Goal: Transaction & Acquisition: Purchase product/service

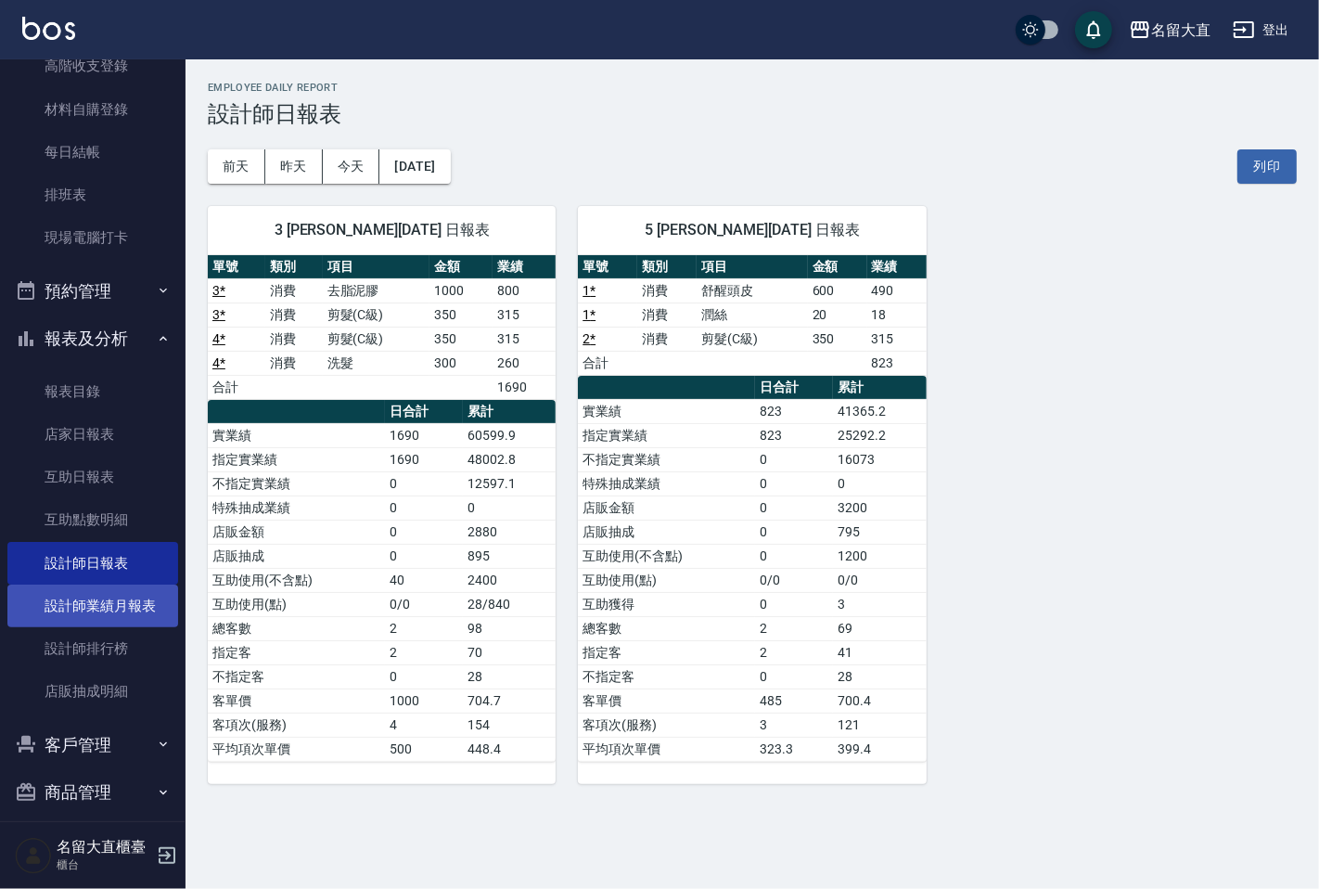
scroll to position [221, 0]
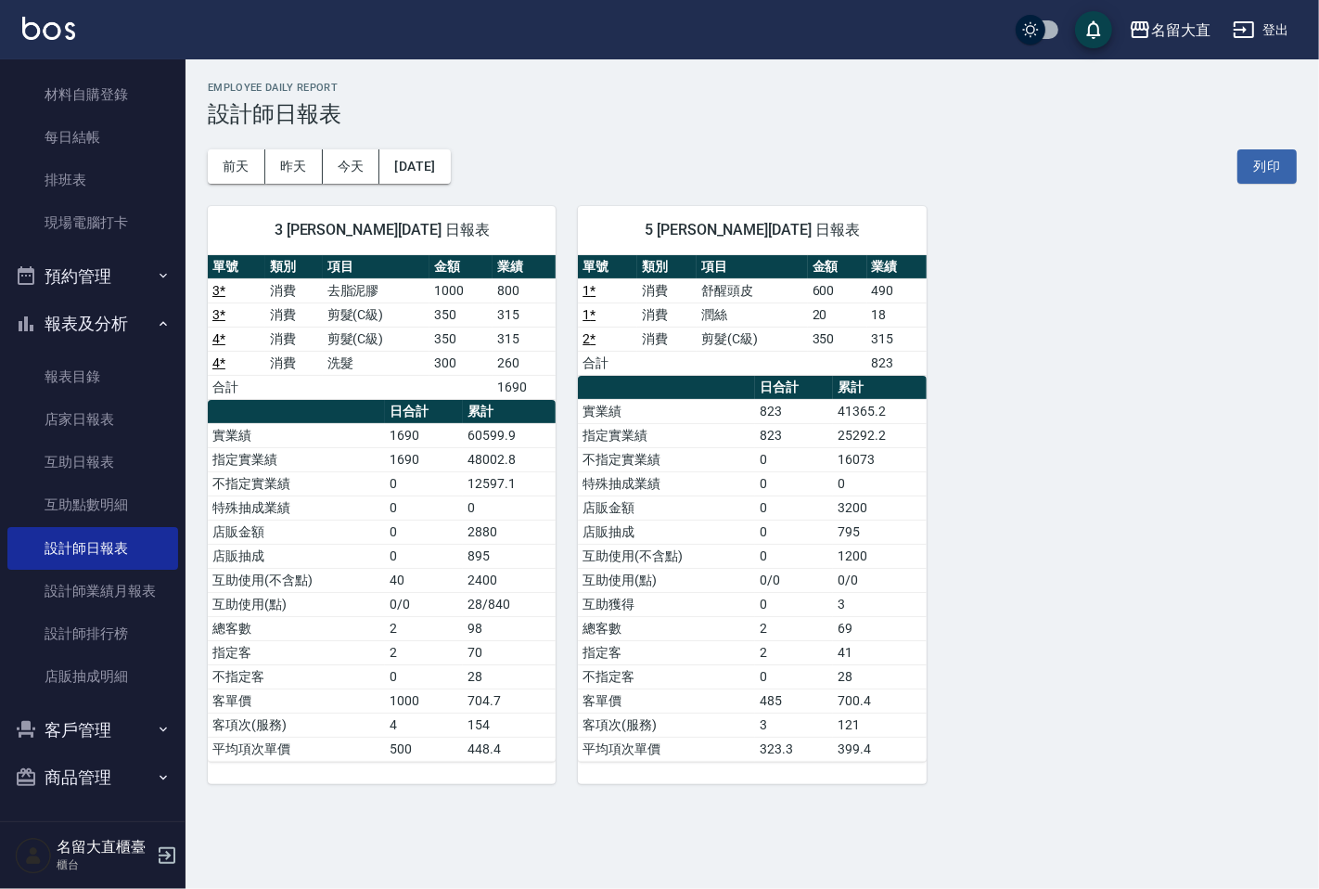
drag, startPoint x: 87, startPoint y: 715, endPoint x: 90, endPoint y: 703, distance: 12.4
click at [89, 709] on button "客戶管理" at bounding box center [92, 730] width 171 height 48
click at [147, 803] on link "卡券管理" at bounding box center [92, 824] width 171 height 43
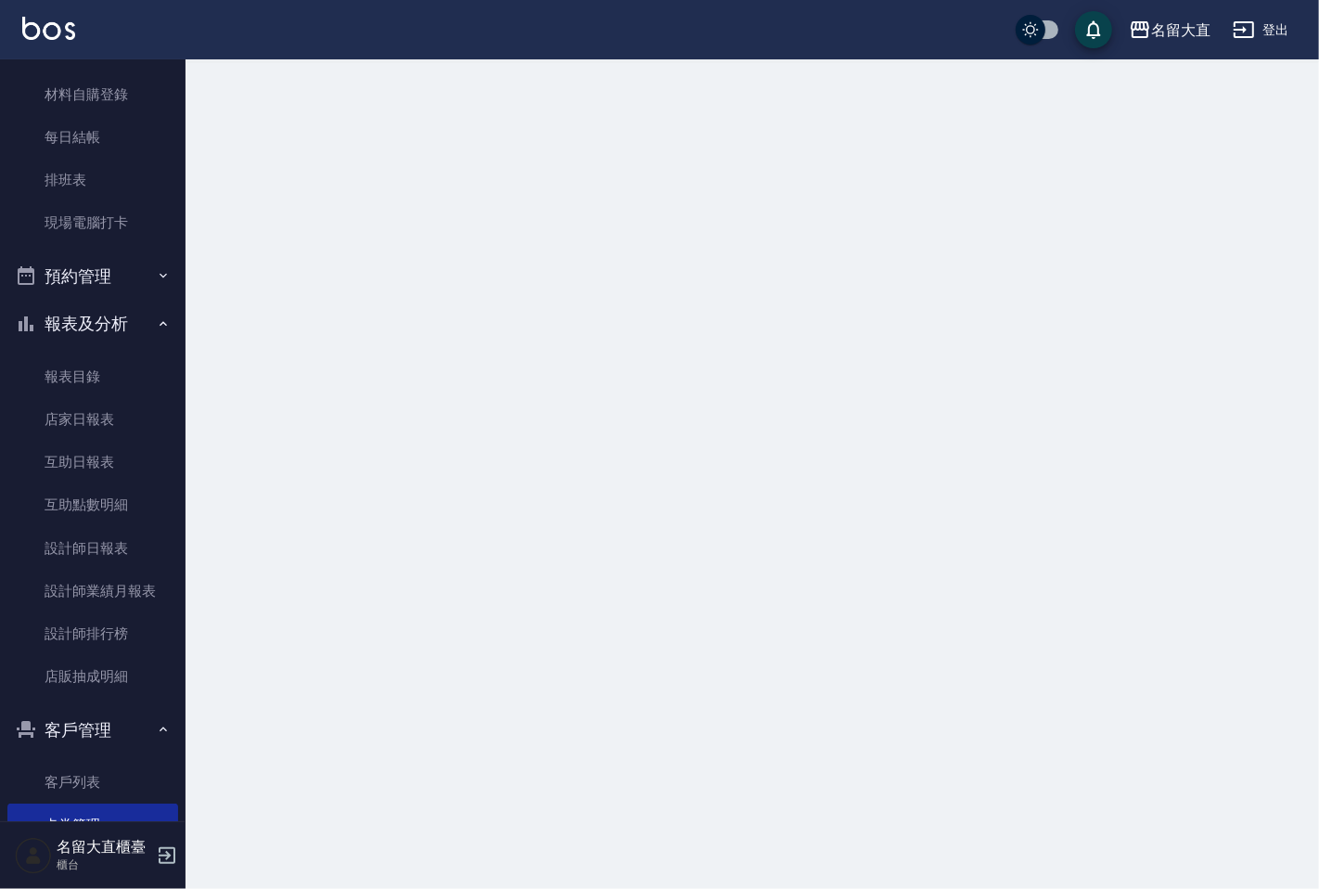
click at [121, 758] on ul "客戶列表 卡券管理 入金管理" at bounding box center [92, 825] width 171 height 144
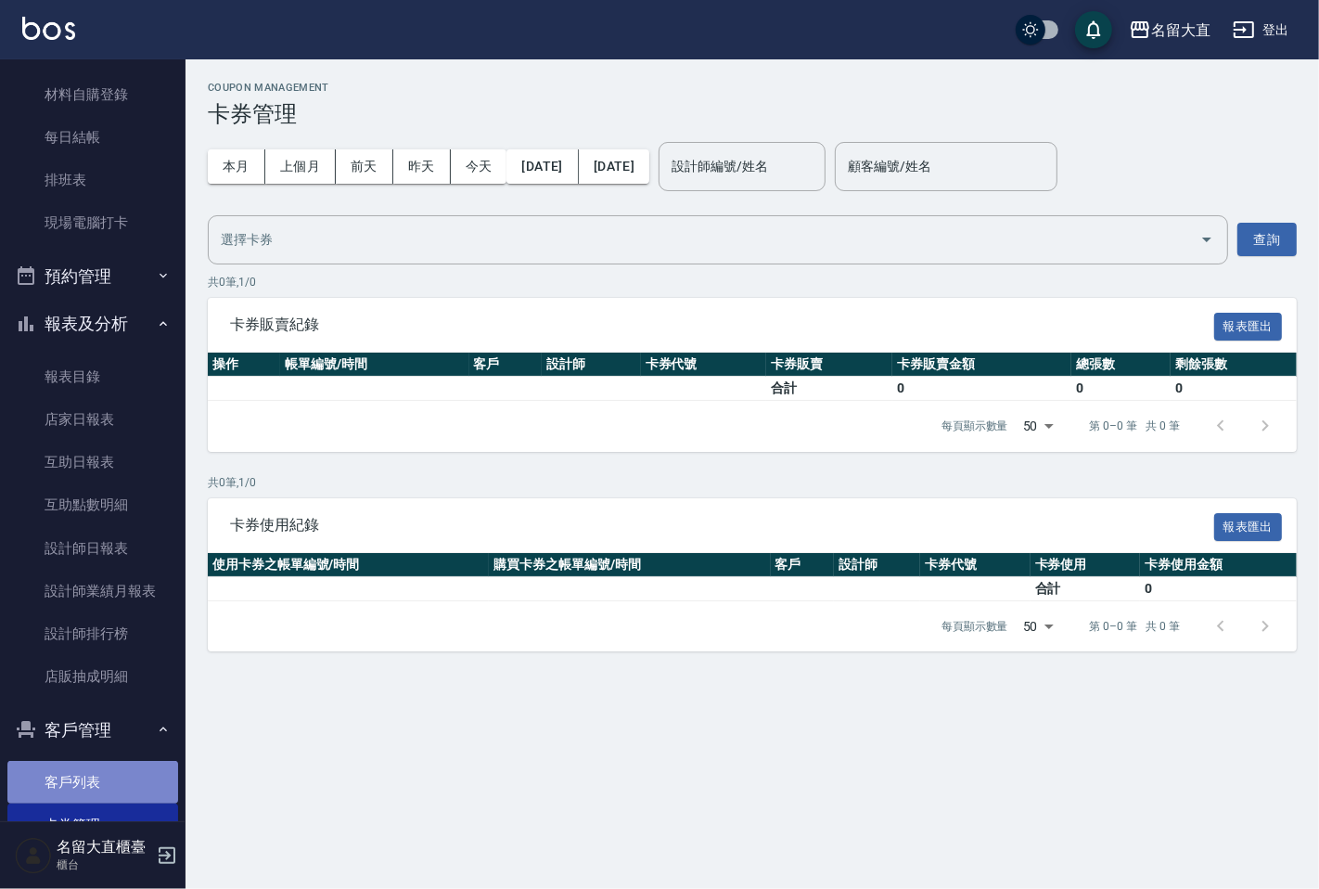
click at [98, 766] on link "客戶列表" at bounding box center [92, 782] width 171 height 43
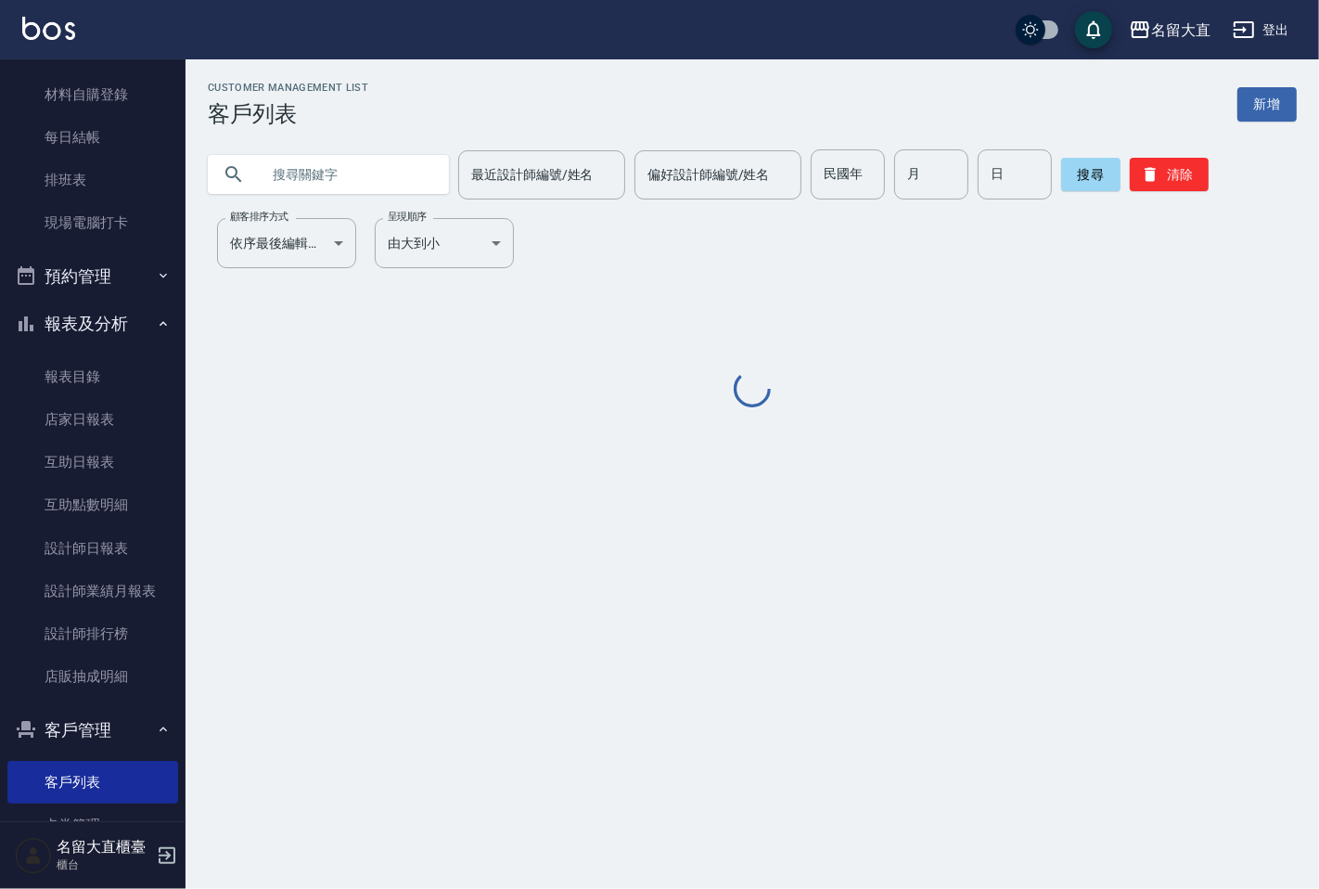
click at [309, 197] on input "text" at bounding box center [347, 174] width 174 height 50
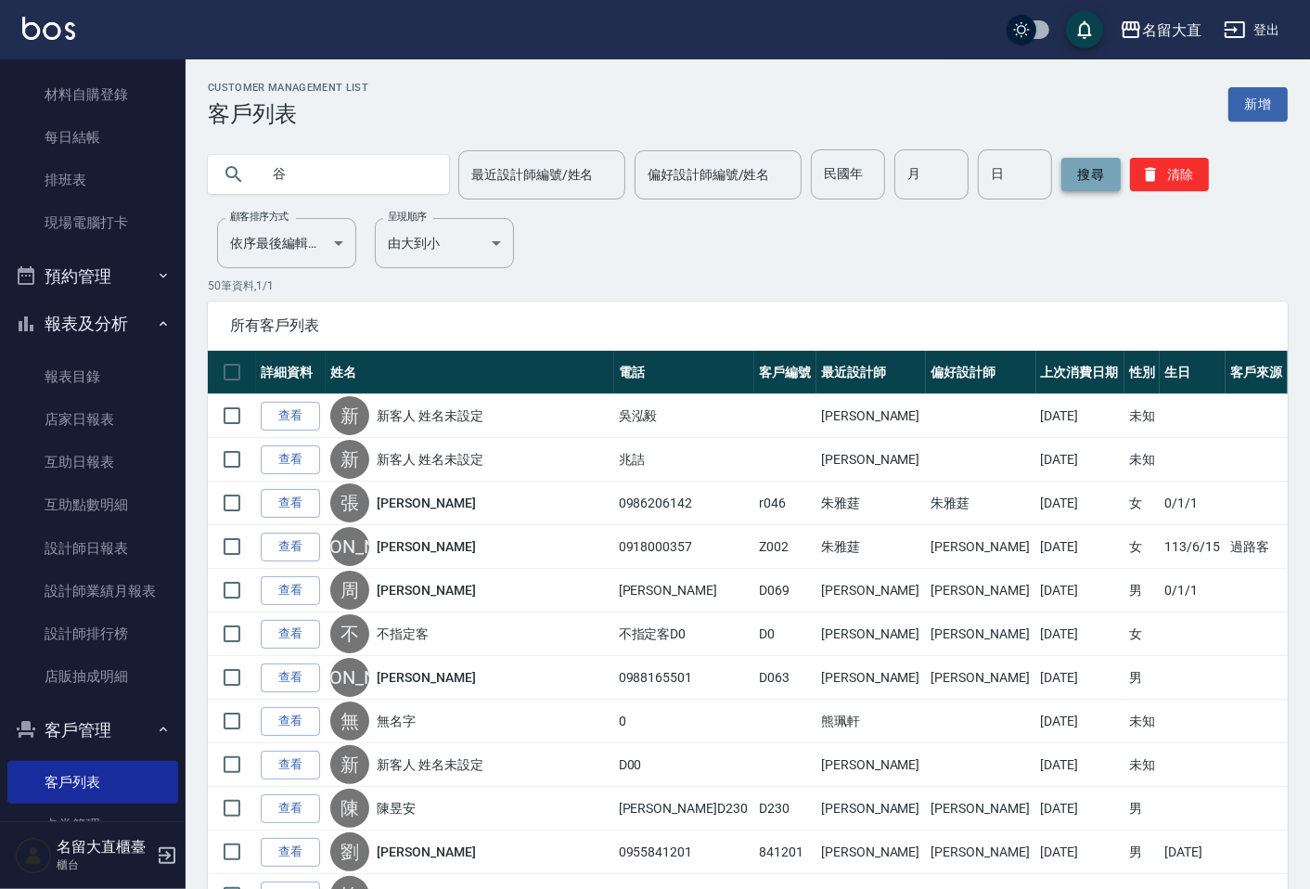
type input "谷"
click at [1082, 171] on button "搜尋" at bounding box center [1090, 174] width 59 height 33
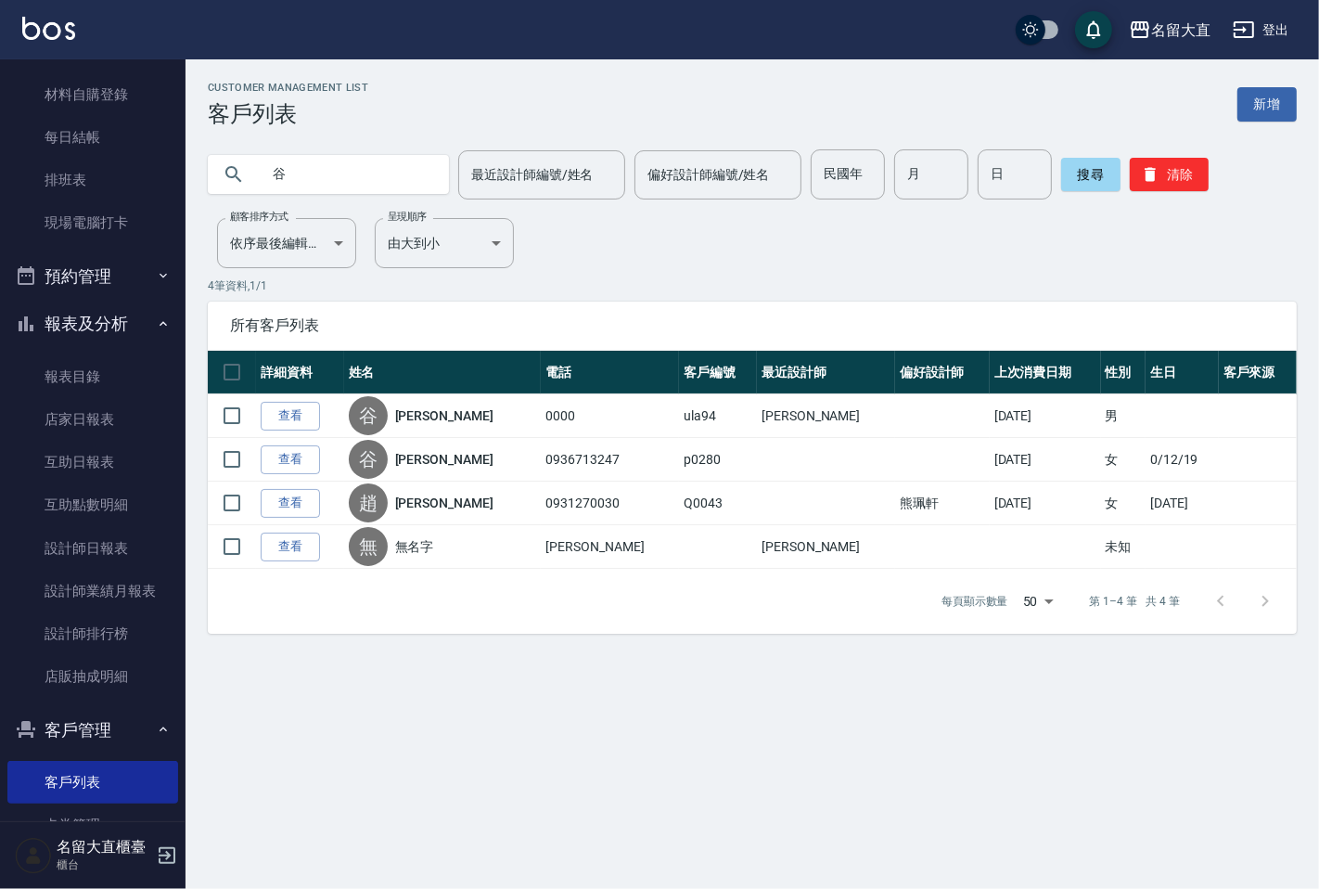
click at [313, 195] on input "谷" at bounding box center [347, 174] width 174 height 50
type input "斯"
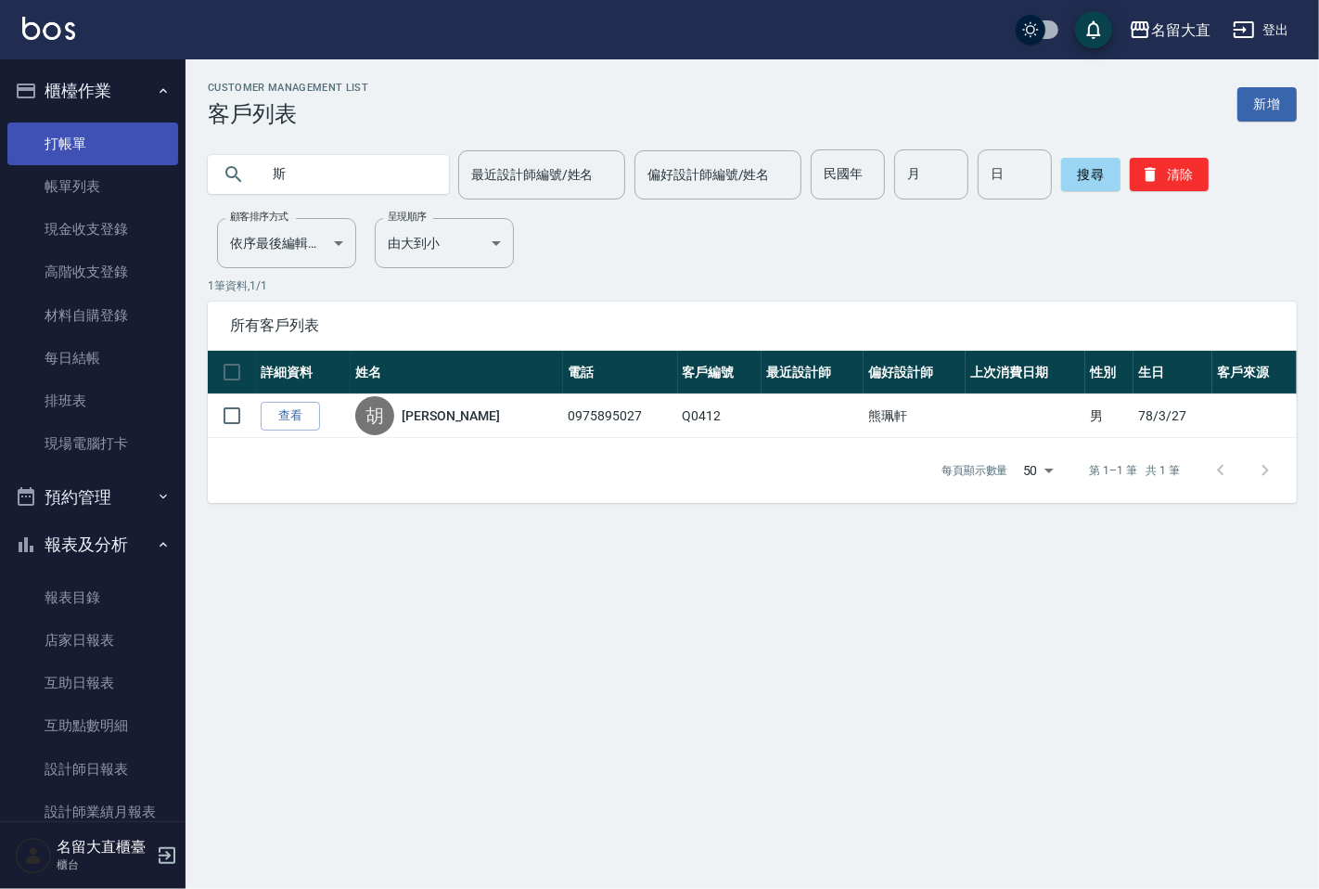
click at [88, 150] on link "打帳單" at bounding box center [92, 143] width 171 height 43
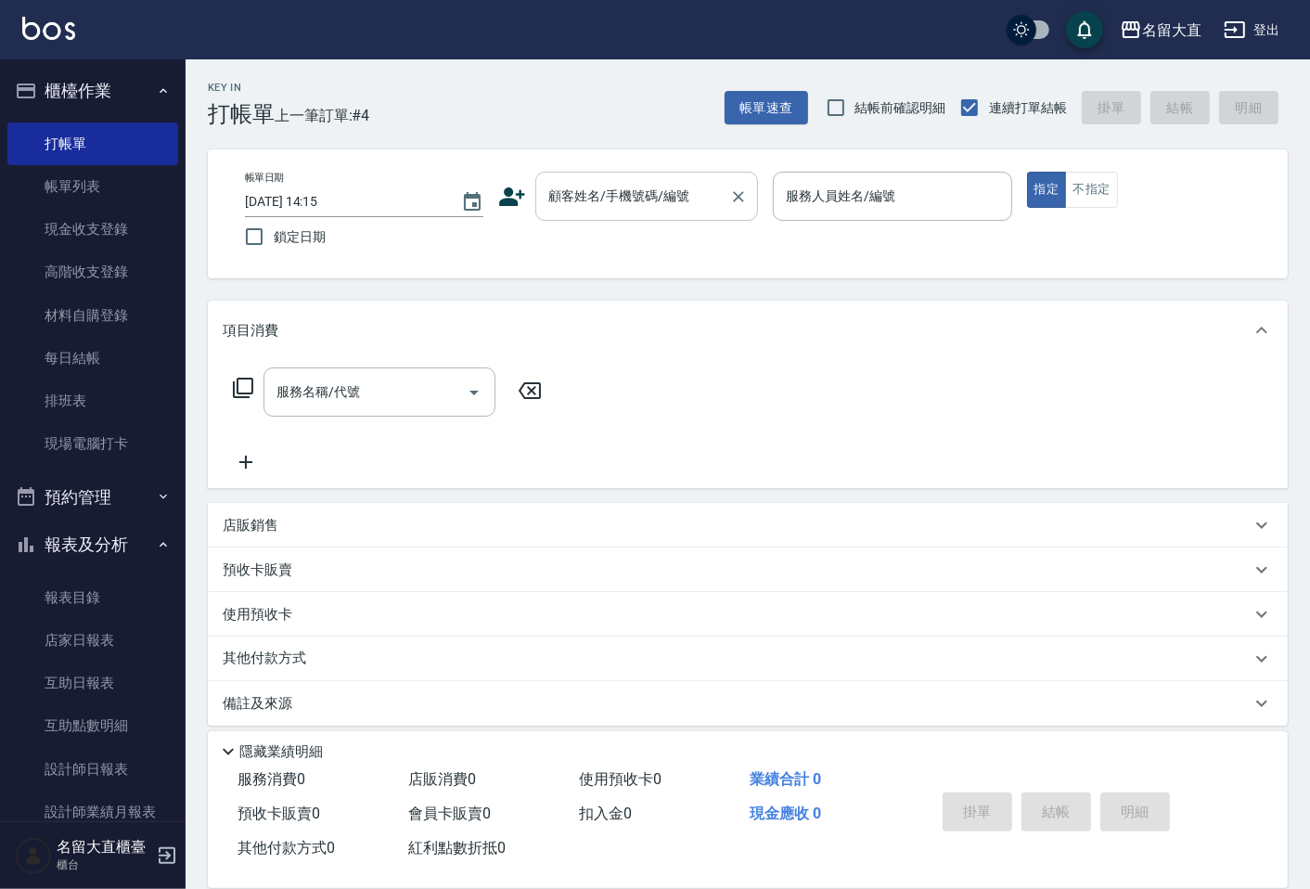
click at [581, 188] on input "顧客姓名/手機號碼/編號" at bounding box center [633, 196] width 178 height 32
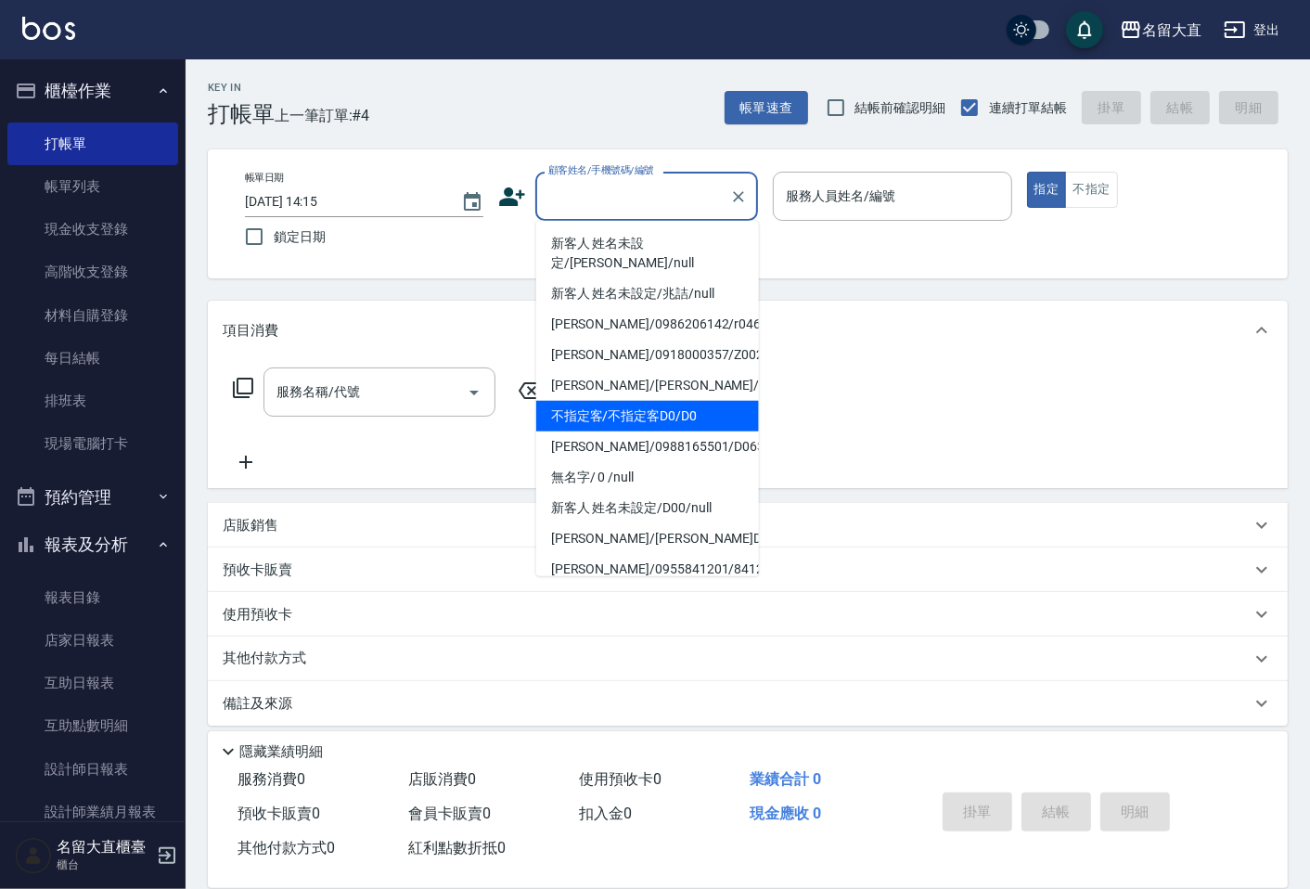
click at [644, 402] on li "不指定客/不指定客D0/D0" at bounding box center [647, 416] width 223 height 31
type input "不指定客/不指定客D0/D0"
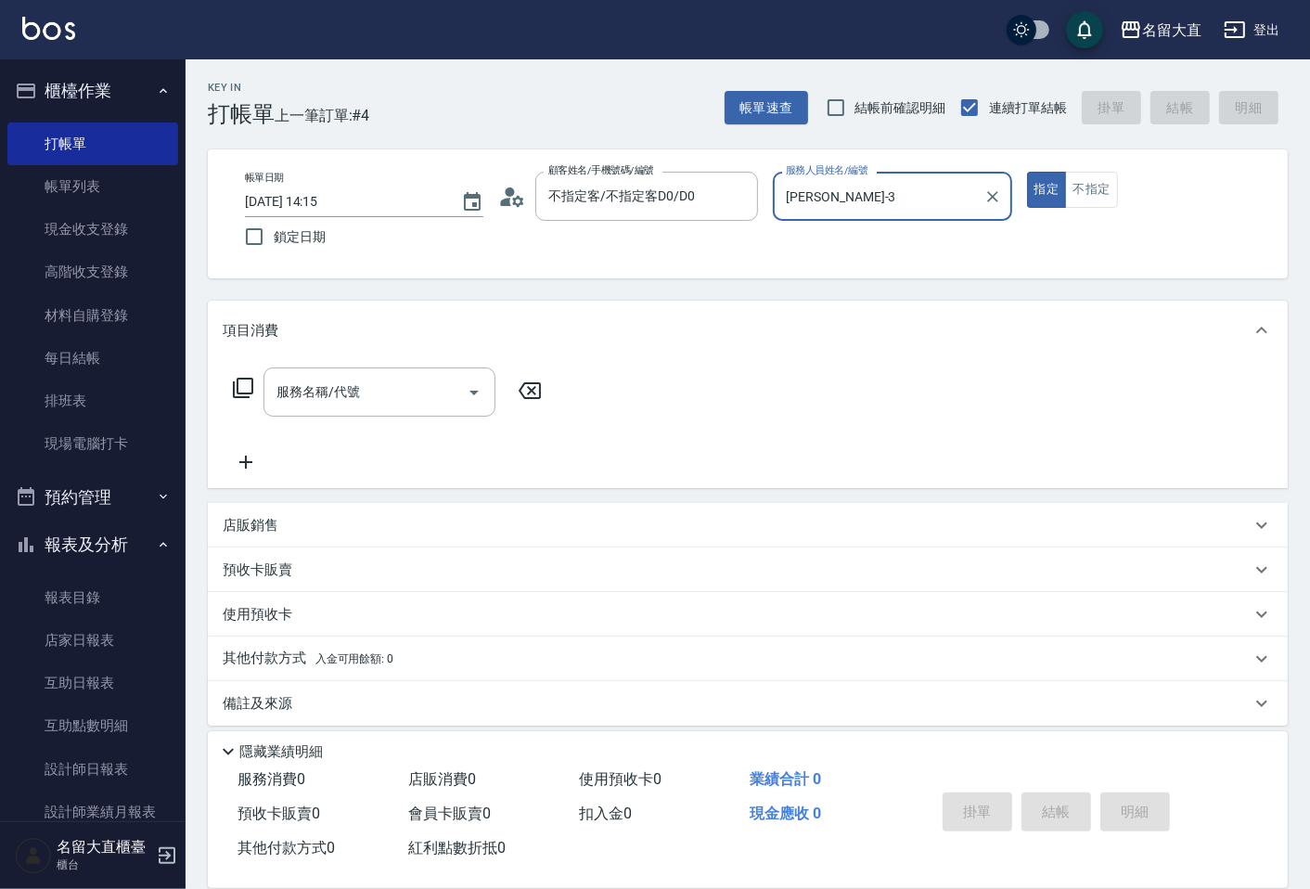
click at [812, 189] on input "[PERSON_NAME]-3" at bounding box center [878, 196] width 194 height 32
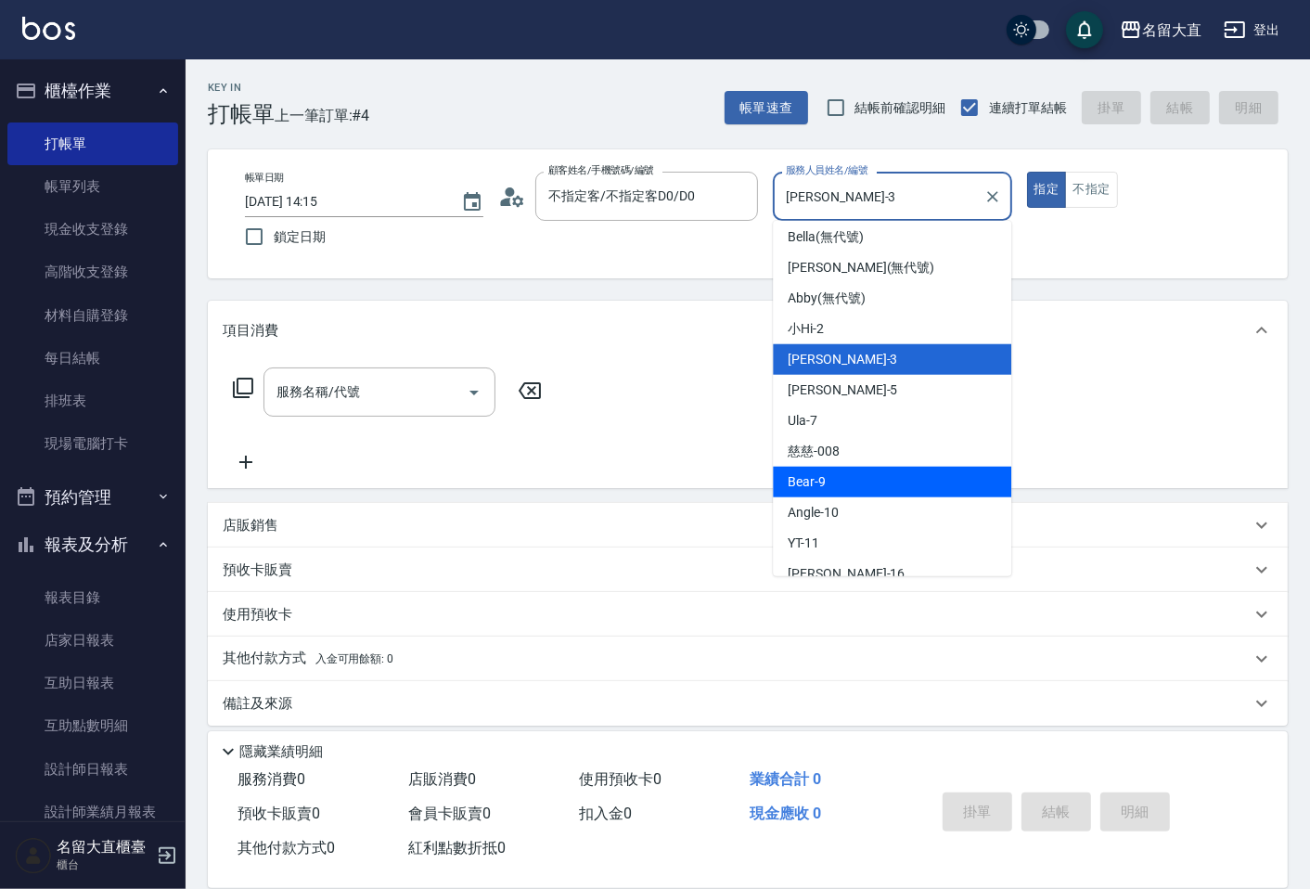
scroll to position [206, 0]
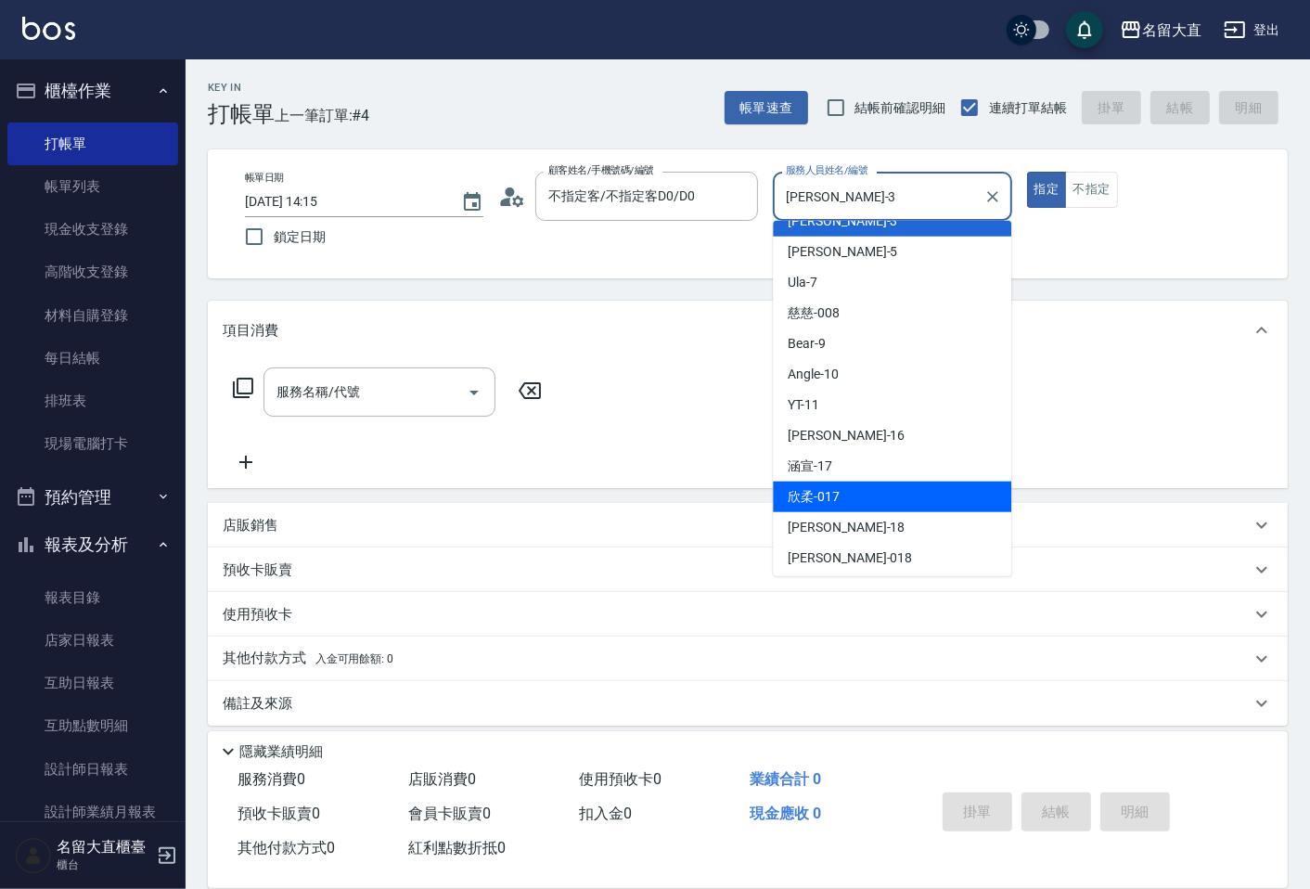
click at [842, 495] on div "欣柔 -017" at bounding box center [892, 496] width 238 height 31
type input "欣柔-017"
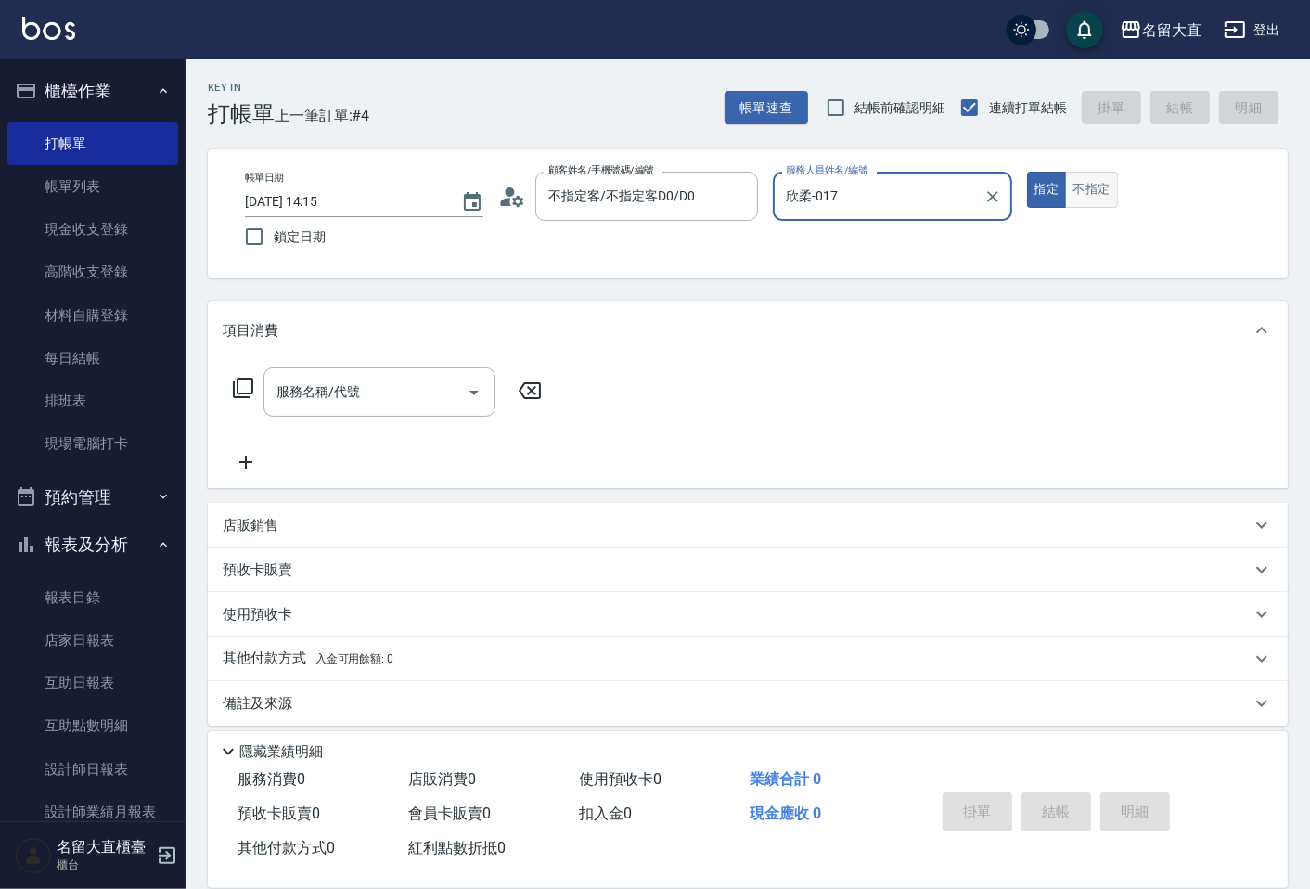
click at [1104, 186] on button "不指定" at bounding box center [1091, 190] width 52 height 36
click at [440, 380] on input "服務名稱/代號" at bounding box center [365, 392] width 187 height 32
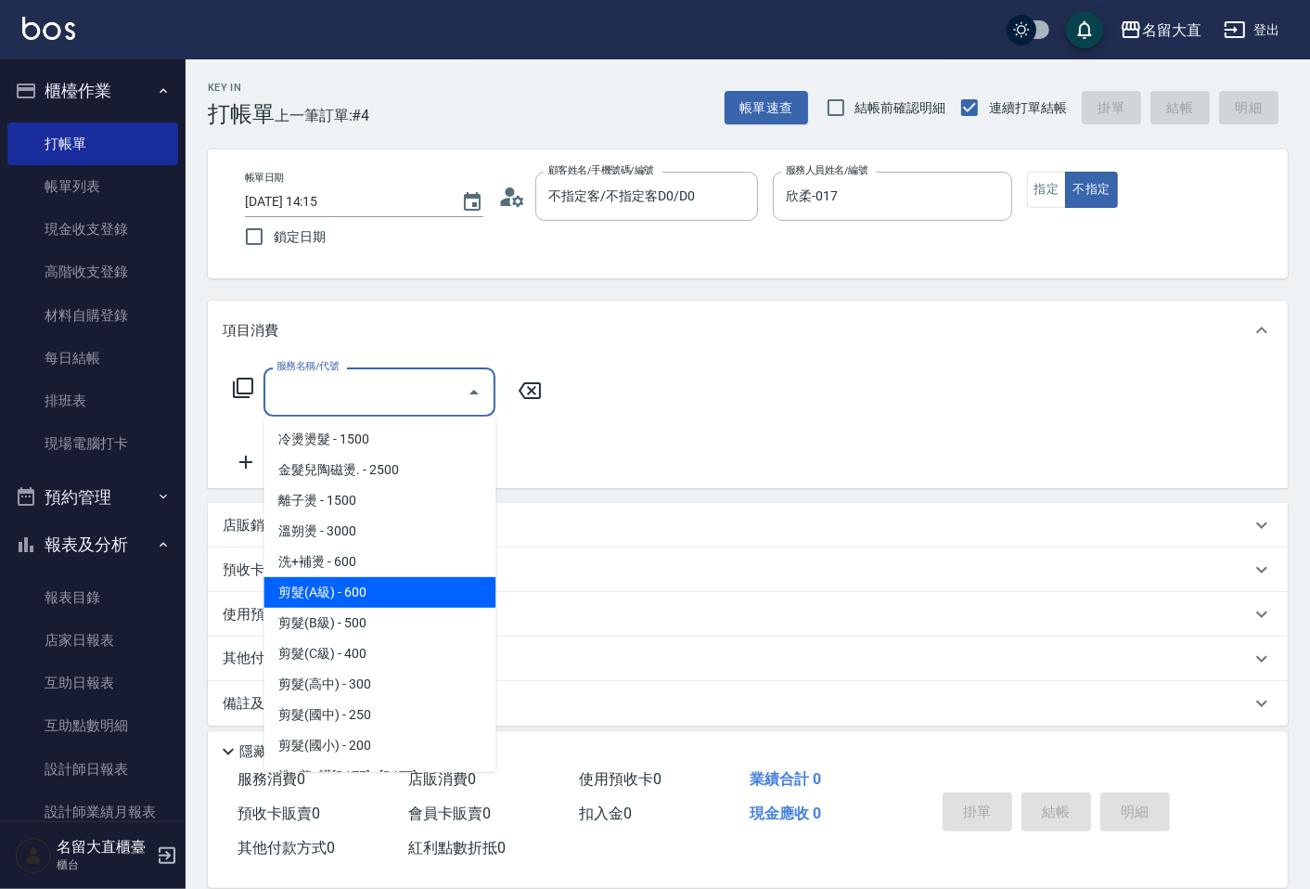
click at [363, 582] on span "剪髮(A級) - 600" at bounding box center [379, 592] width 232 height 31
type input "剪髮(A級)(301)"
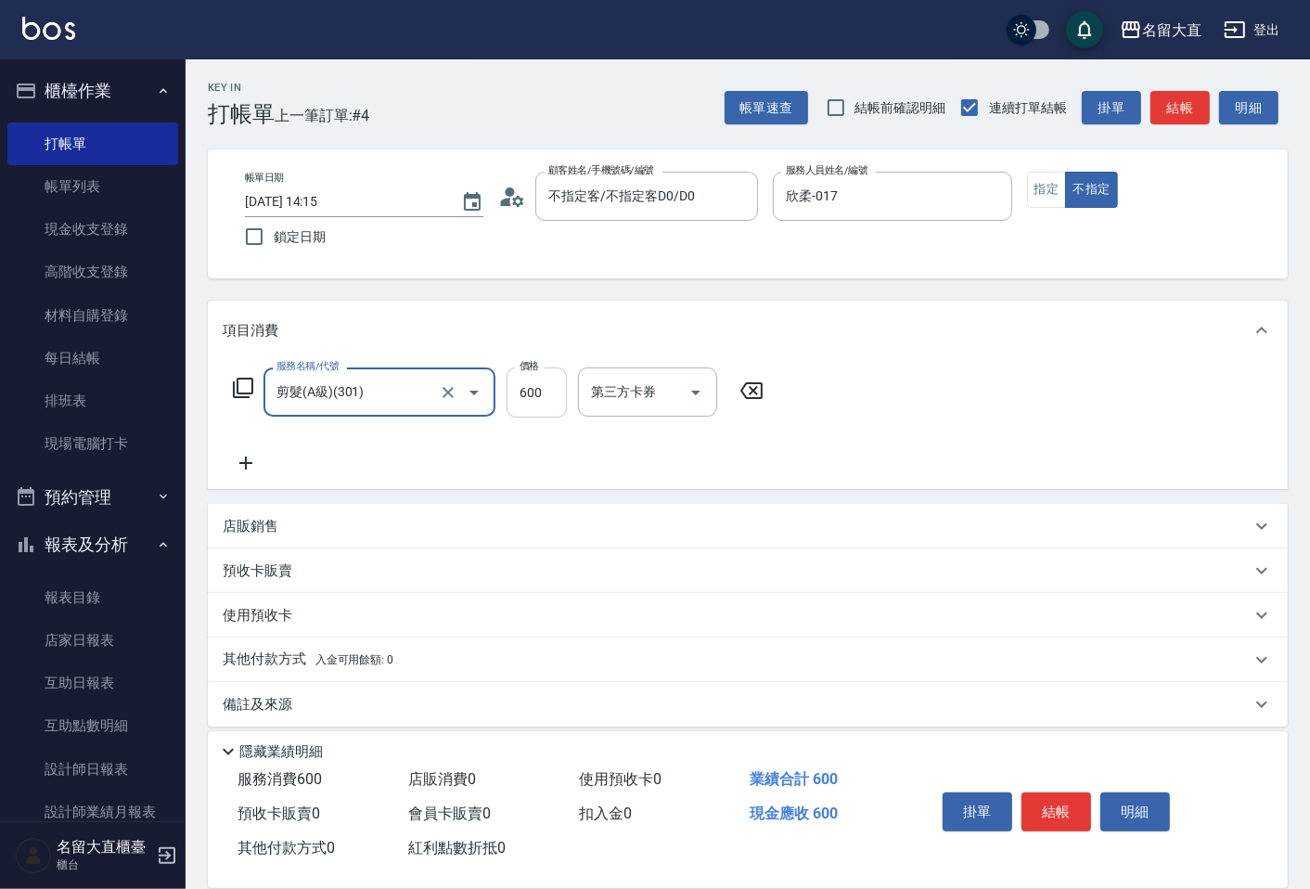
click at [529, 395] on input "600" at bounding box center [536, 392] width 60 height 50
type input "150"
click at [244, 471] on icon at bounding box center [246, 463] width 46 height 22
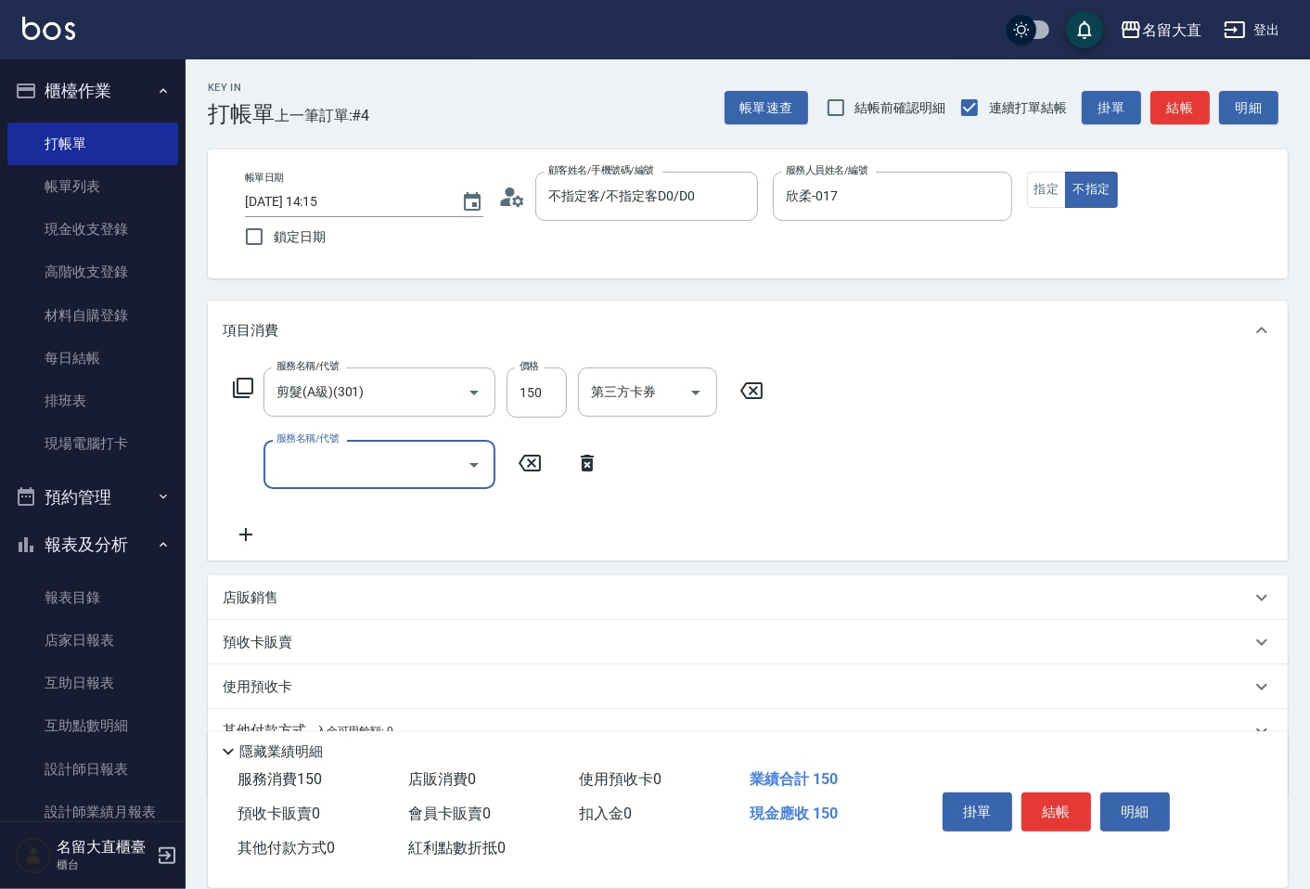
click at [266, 473] on div "服務名稱/代號" at bounding box center [379, 464] width 232 height 49
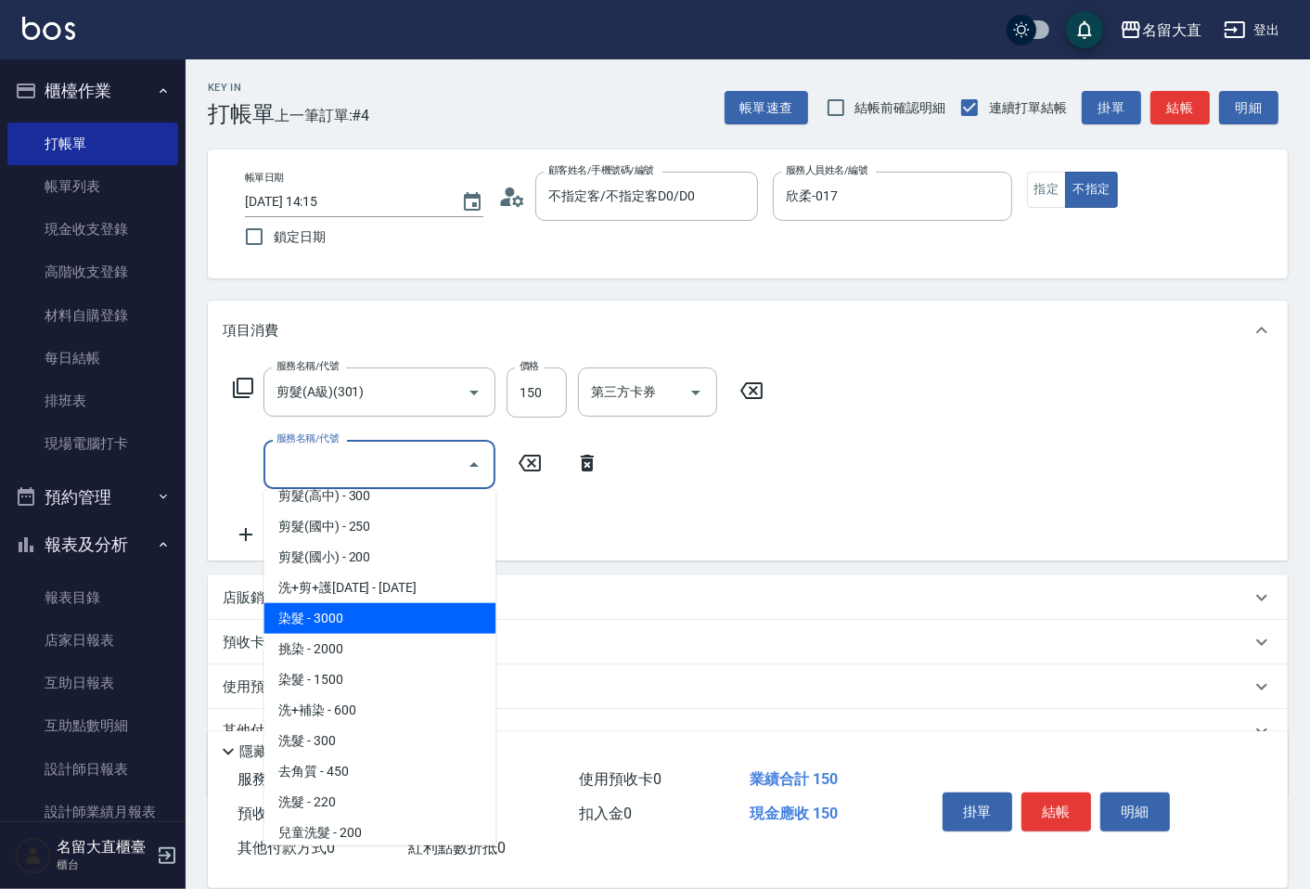
scroll to position [309, 0]
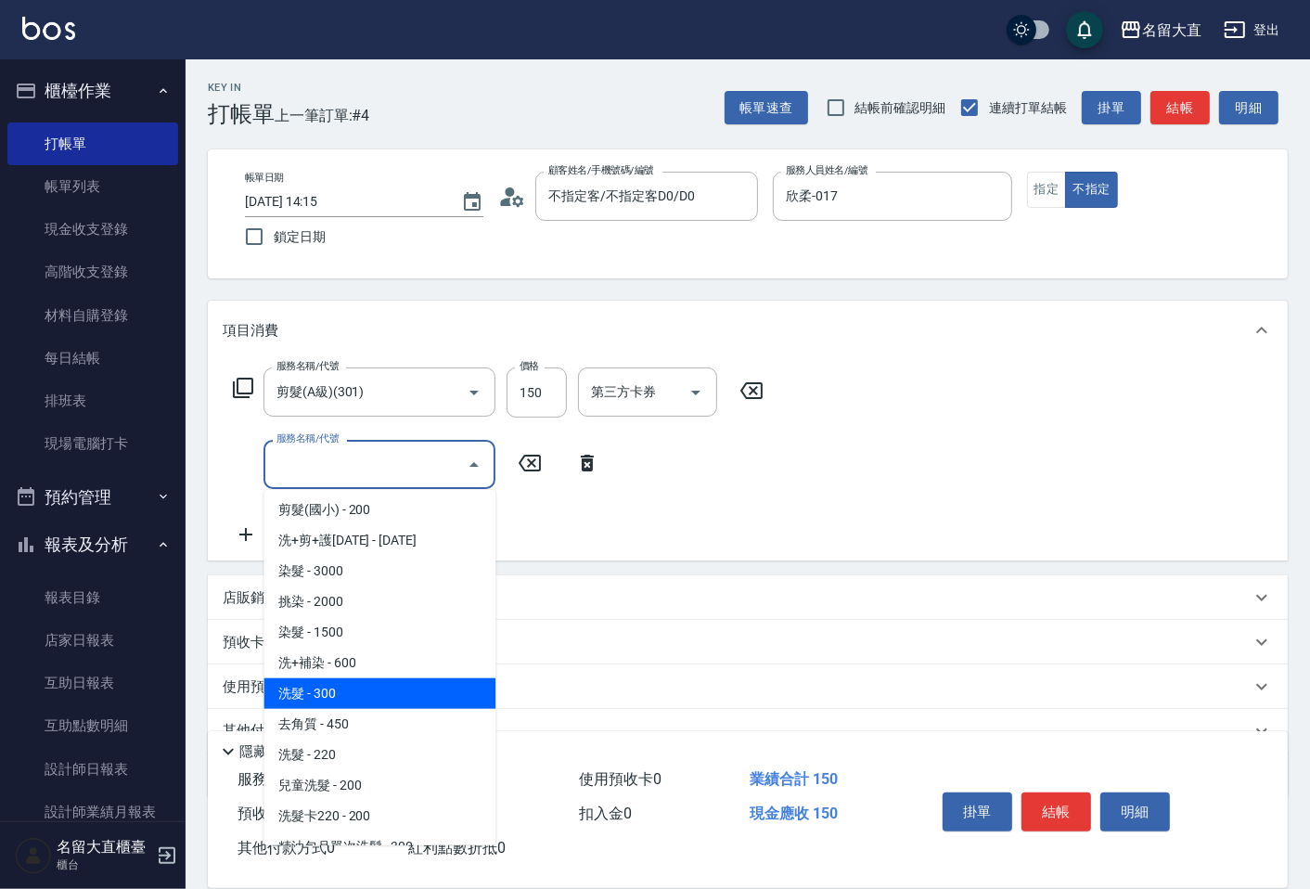
click at [337, 686] on span "洗髮 - 300" at bounding box center [379, 693] width 232 height 31
type input "洗髮(500)"
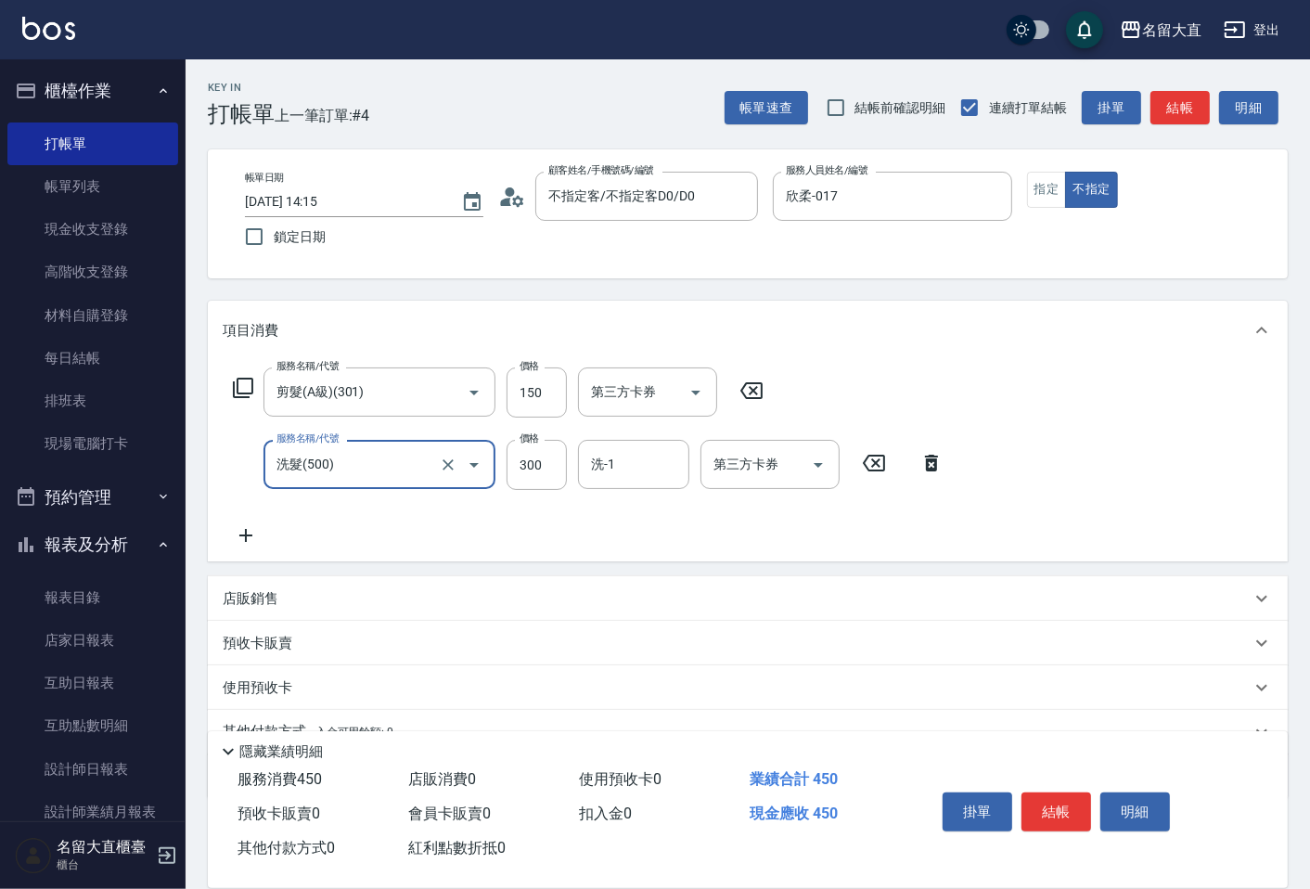
click at [320, 642] on div "預收卡販賣" at bounding box center [737, 643] width 1028 height 19
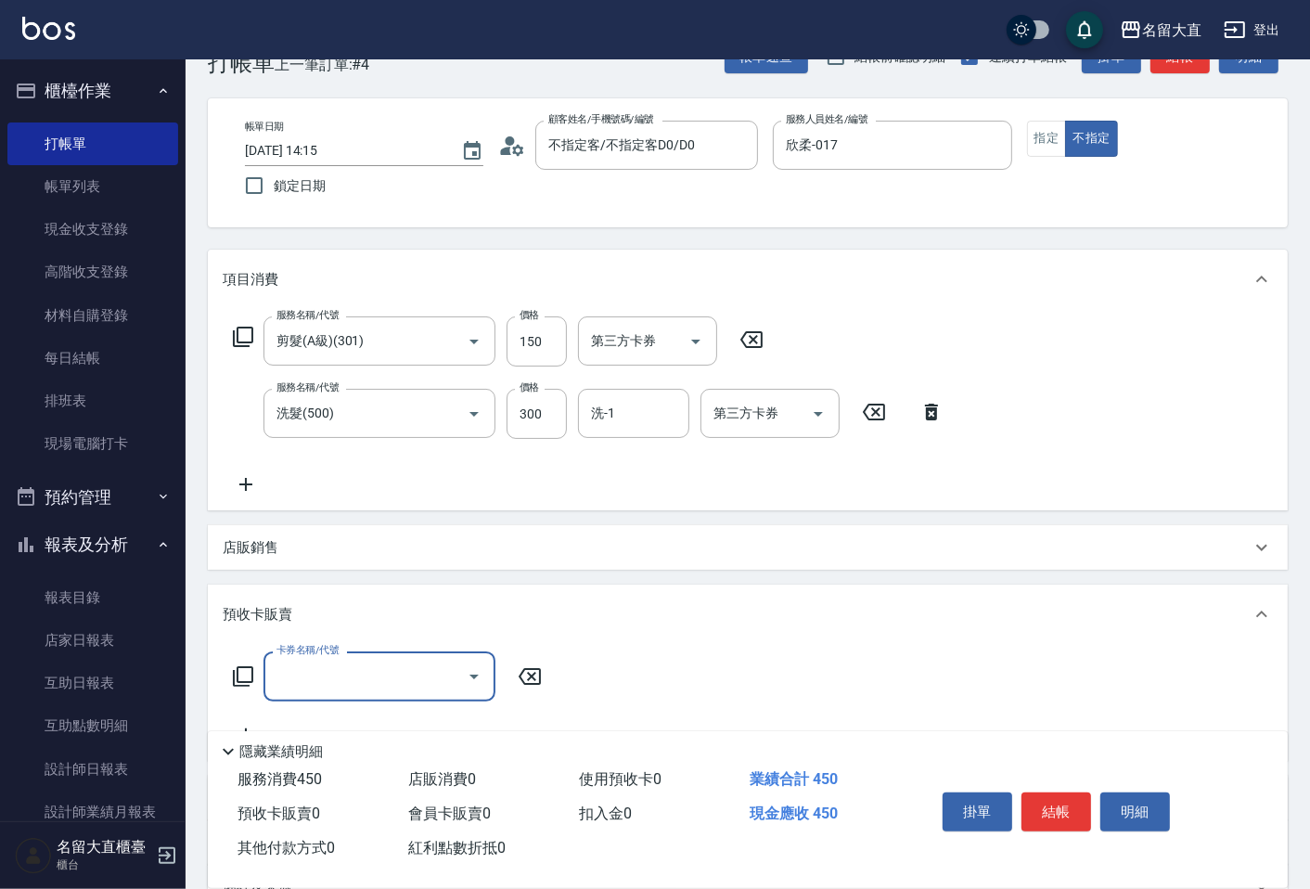
scroll to position [103, 0]
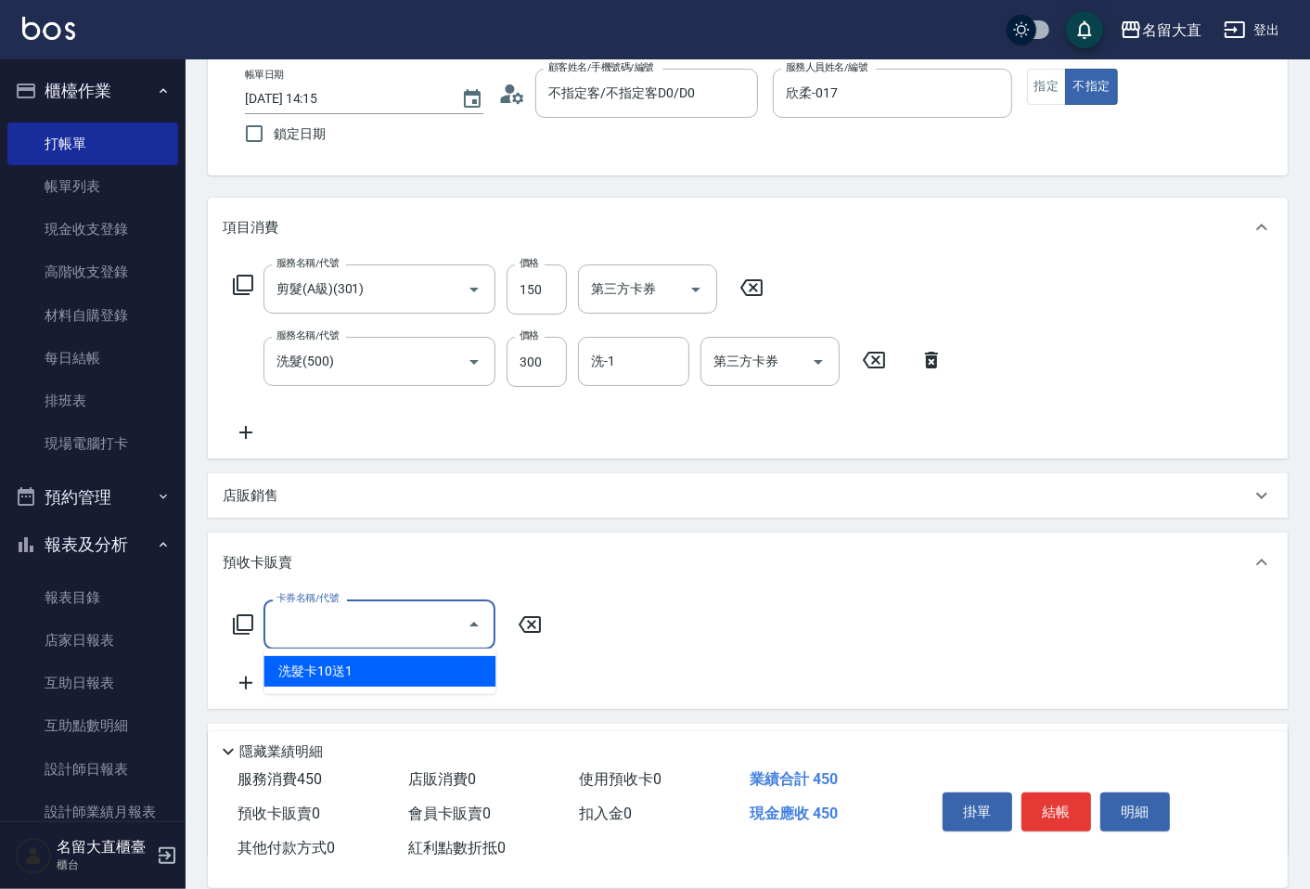
click at [321, 631] on input "卡券名稱/代號" at bounding box center [365, 624] width 187 height 32
click at [301, 489] on div "店販銷售" at bounding box center [737, 495] width 1028 height 19
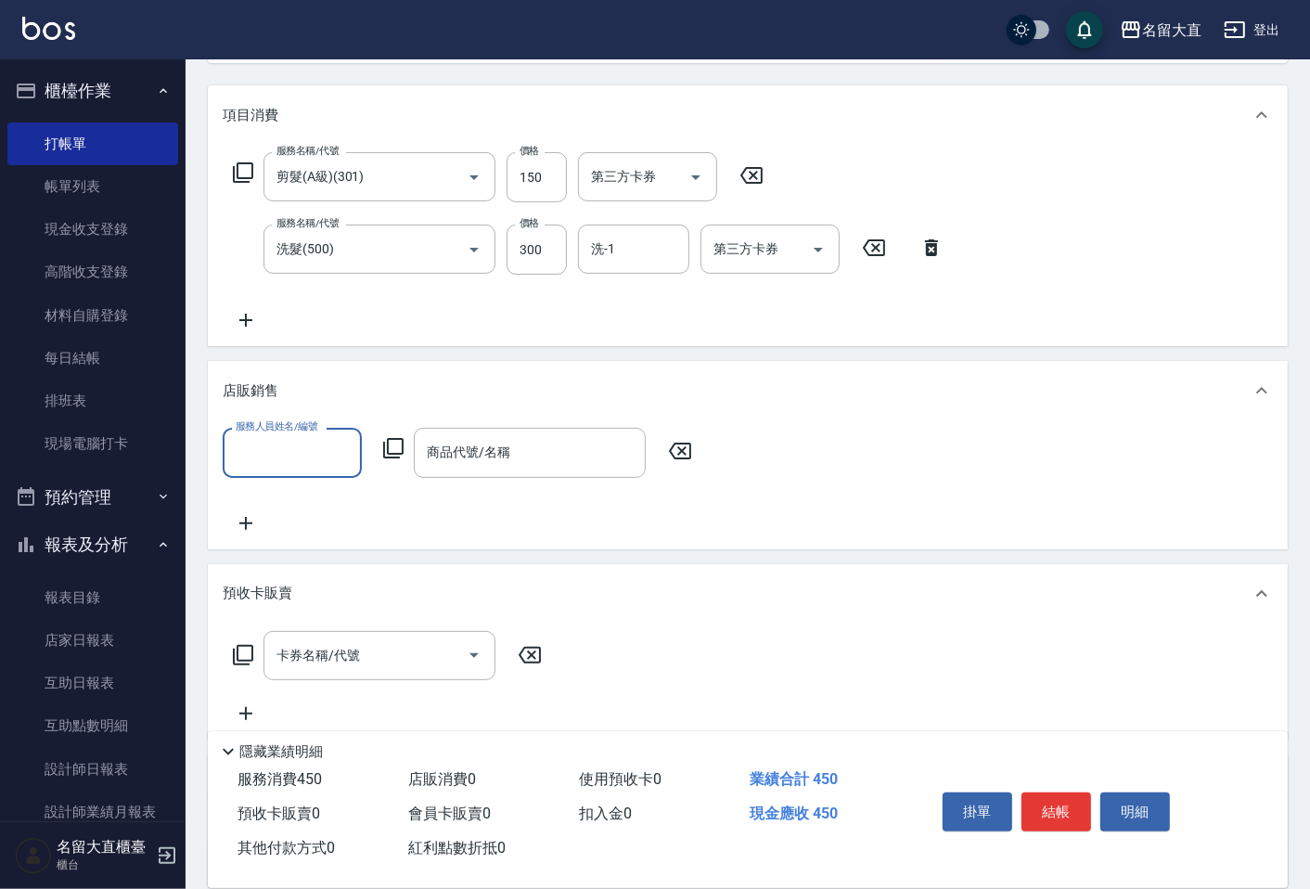
scroll to position [388, 0]
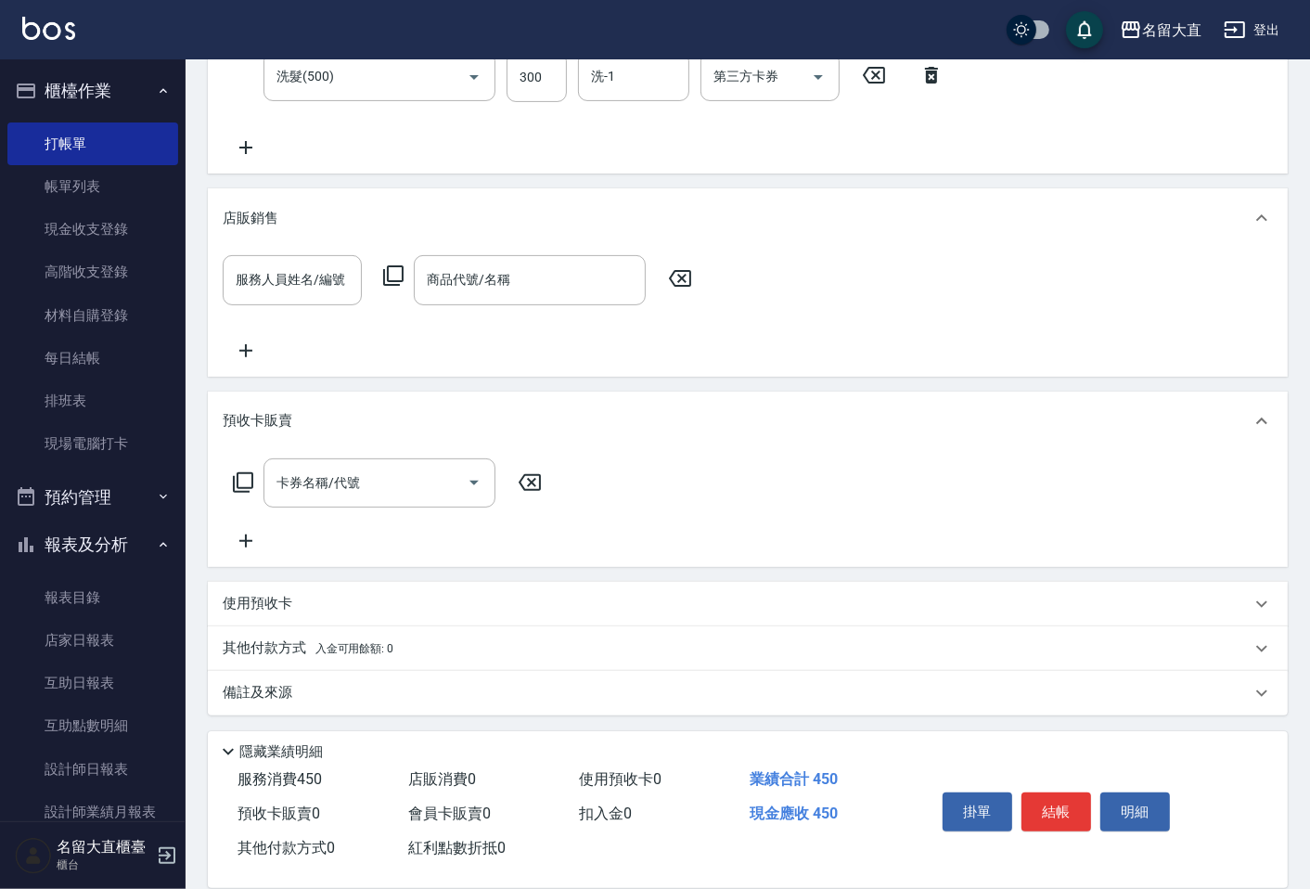
click at [316, 638] on p "其他付款方式 入金可用餘額: 0" at bounding box center [308, 648] width 171 height 20
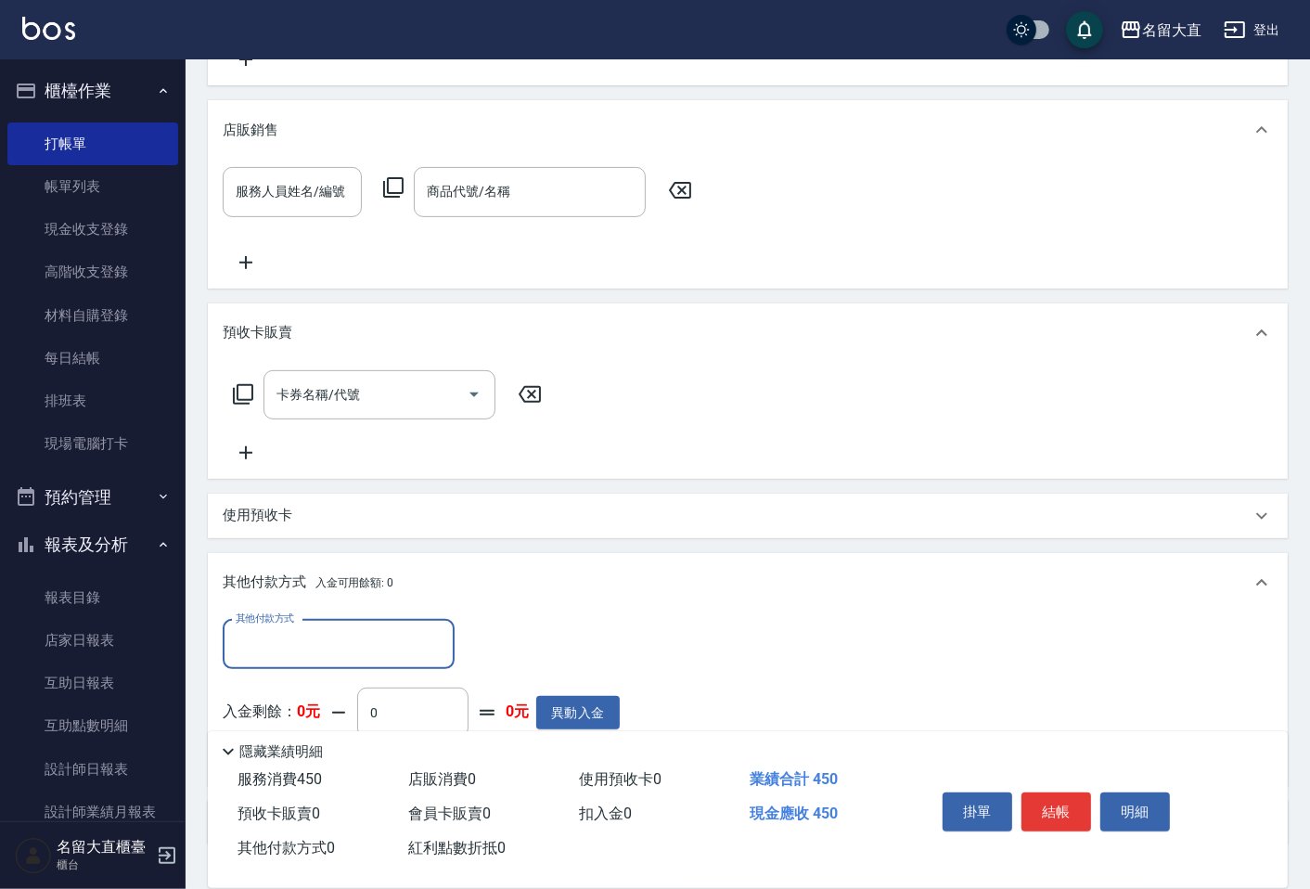
scroll to position [595, 0]
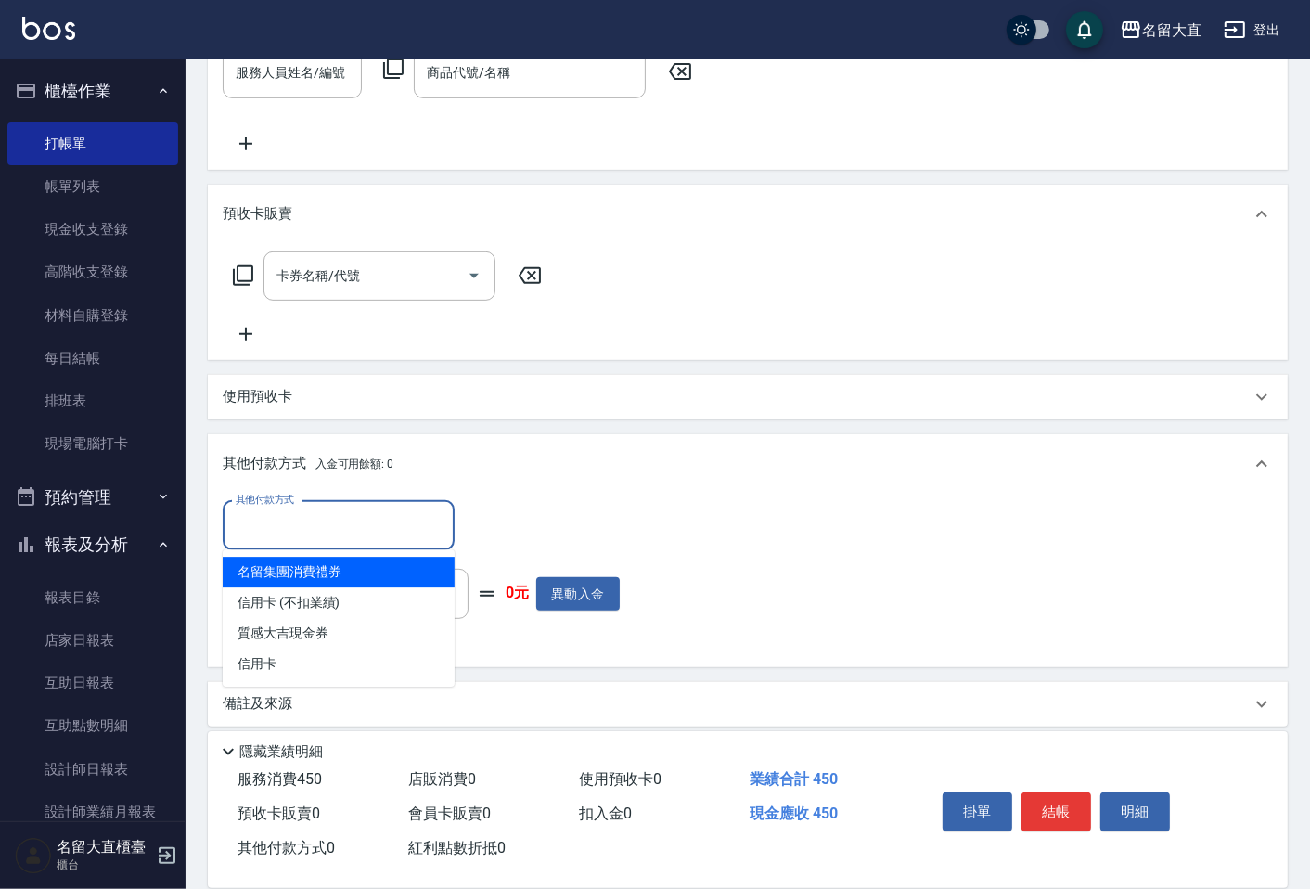
click at [321, 534] on input "其他付款方式" at bounding box center [338, 525] width 215 height 32
type input "1"
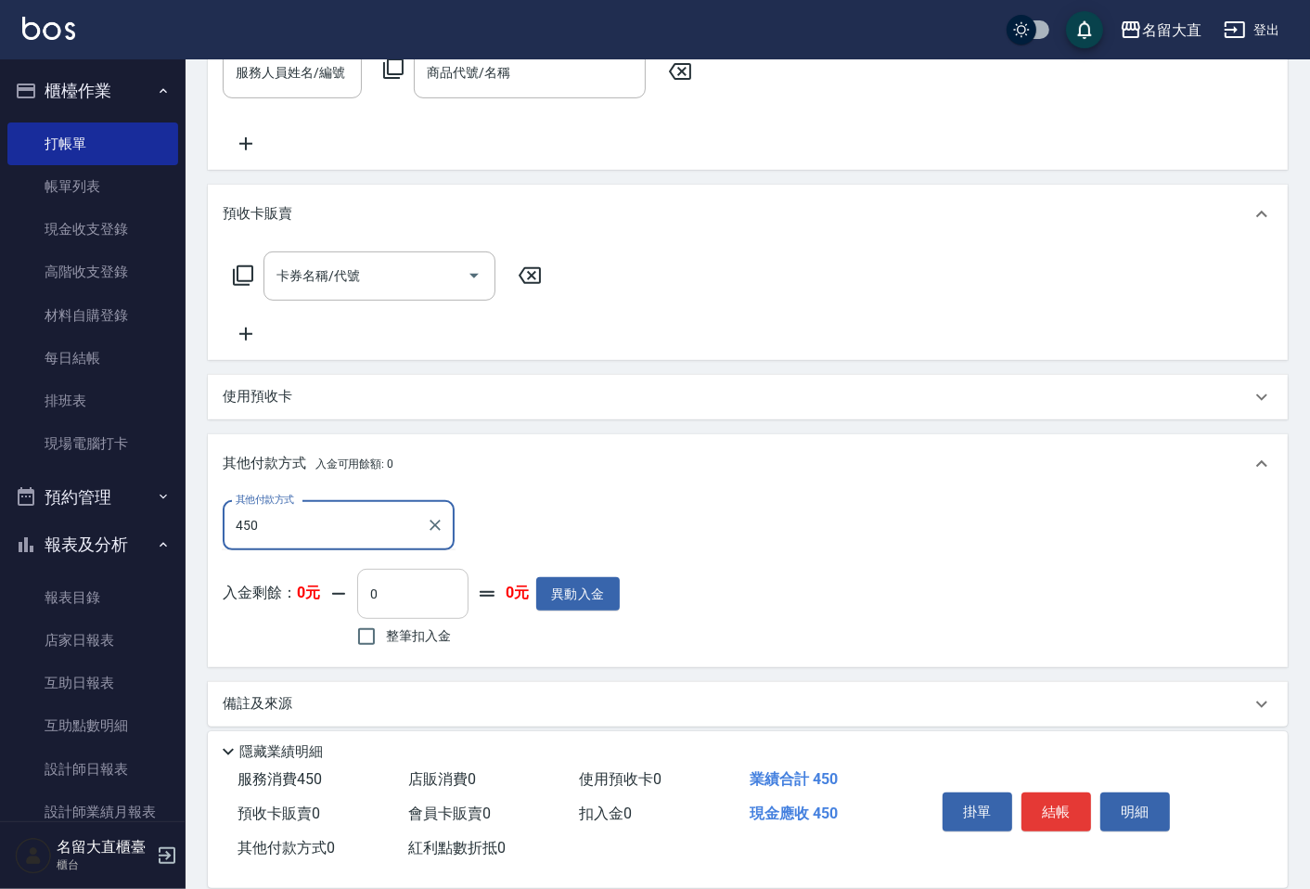
type input "450"
click at [410, 587] on input "0" at bounding box center [412, 594] width 111 height 50
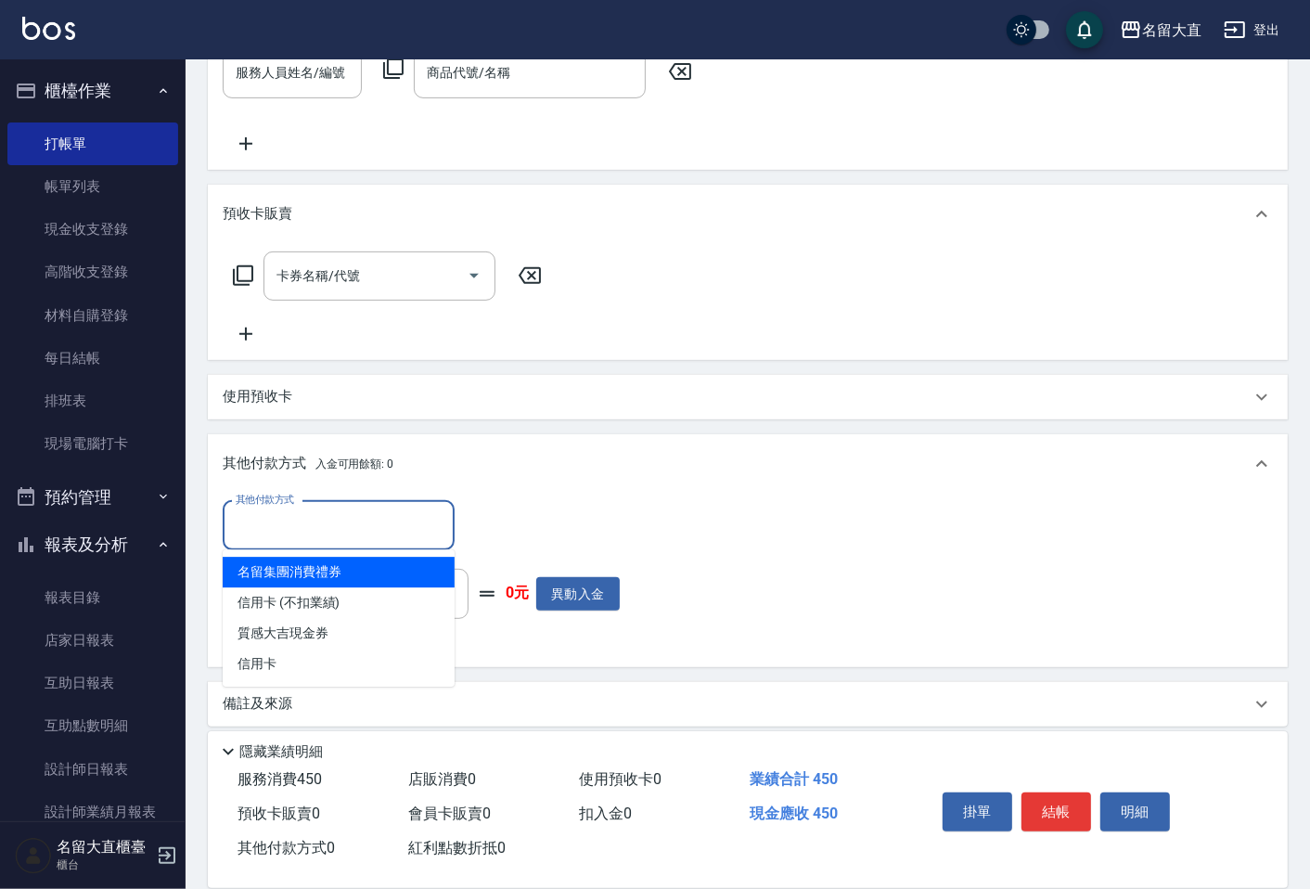
click at [365, 518] on input "其他付款方式" at bounding box center [338, 525] width 215 height 32
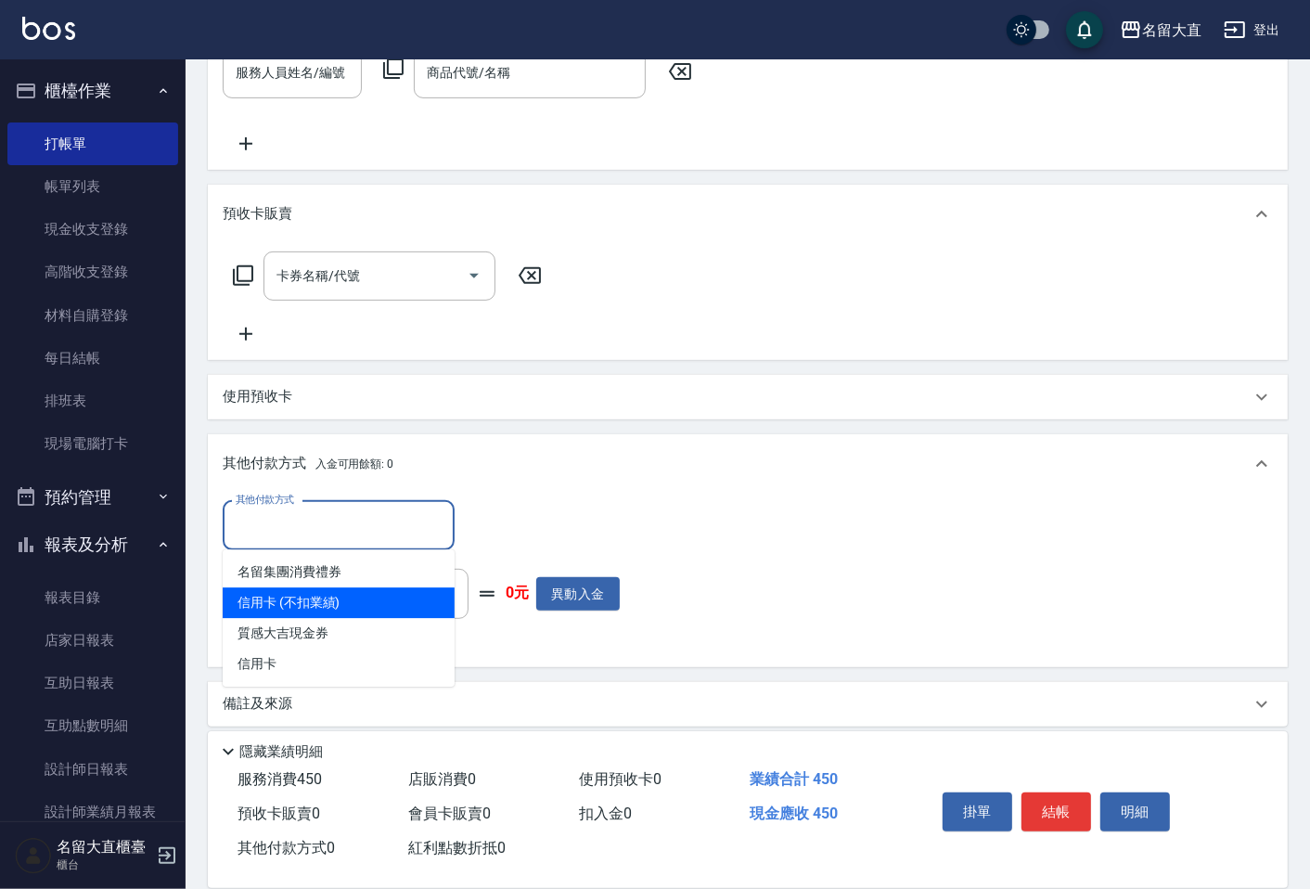
click at [347, 599] on span "信用卡 (不扣業績)" at bounding box center [339, 602] width 232 height 31
type input "信用卡 (不扣業績)"
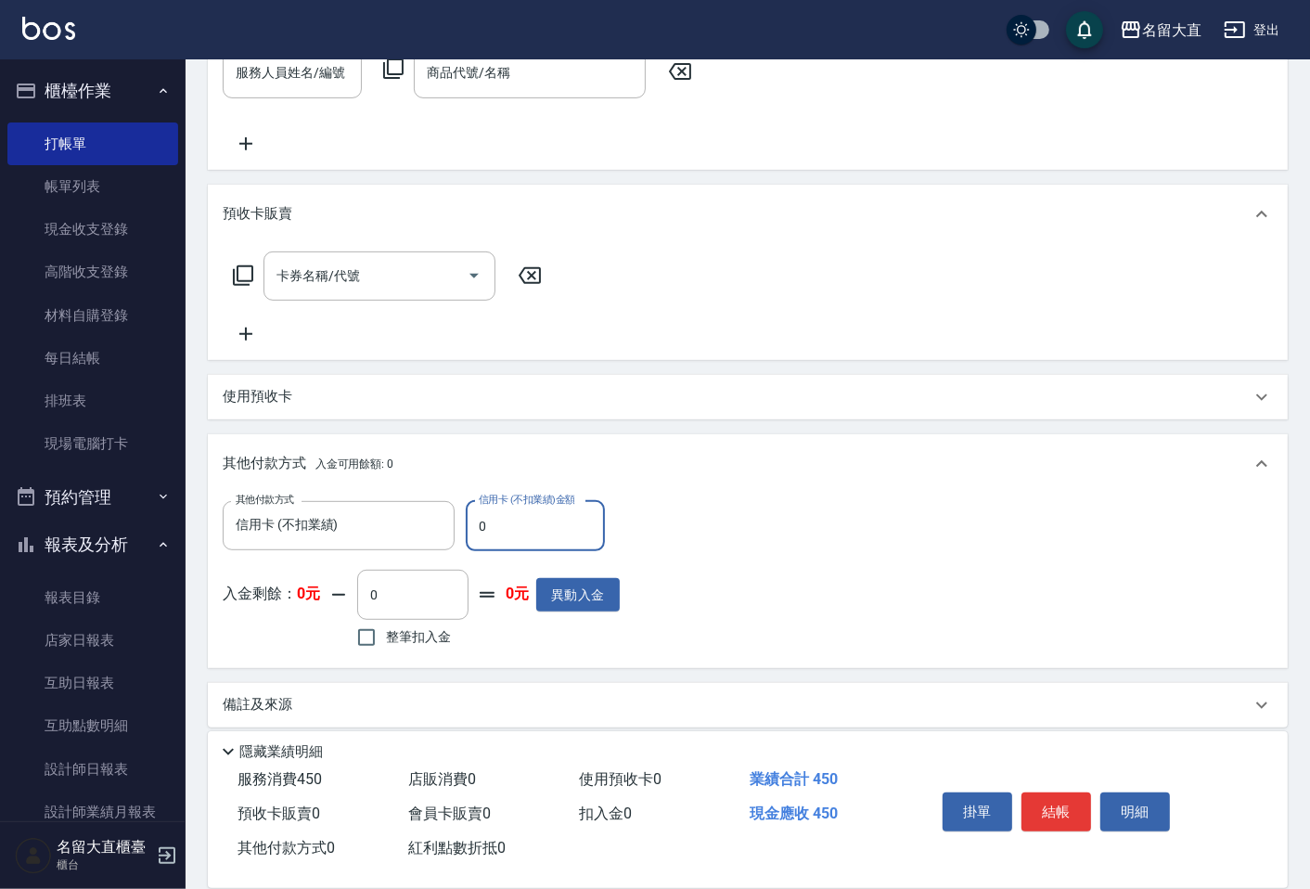
click at [504, 534] on input "0" at bounding box center [535, 526] width 139 height 50
type input "450"
click at [1050, 805] on button "結帳" at bounding box center [1056, 811] width 70 height 39
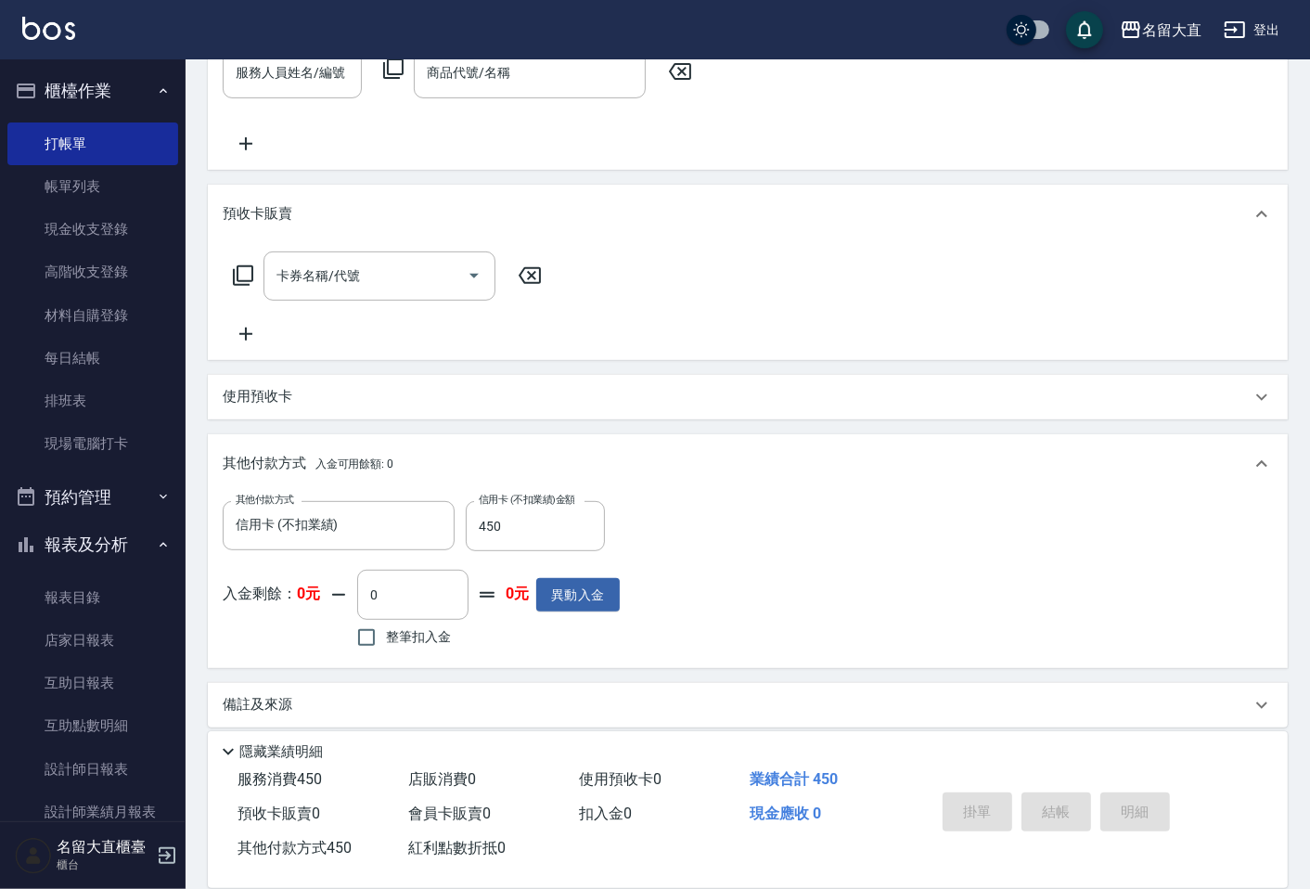
type input "[DATE] 15:03"
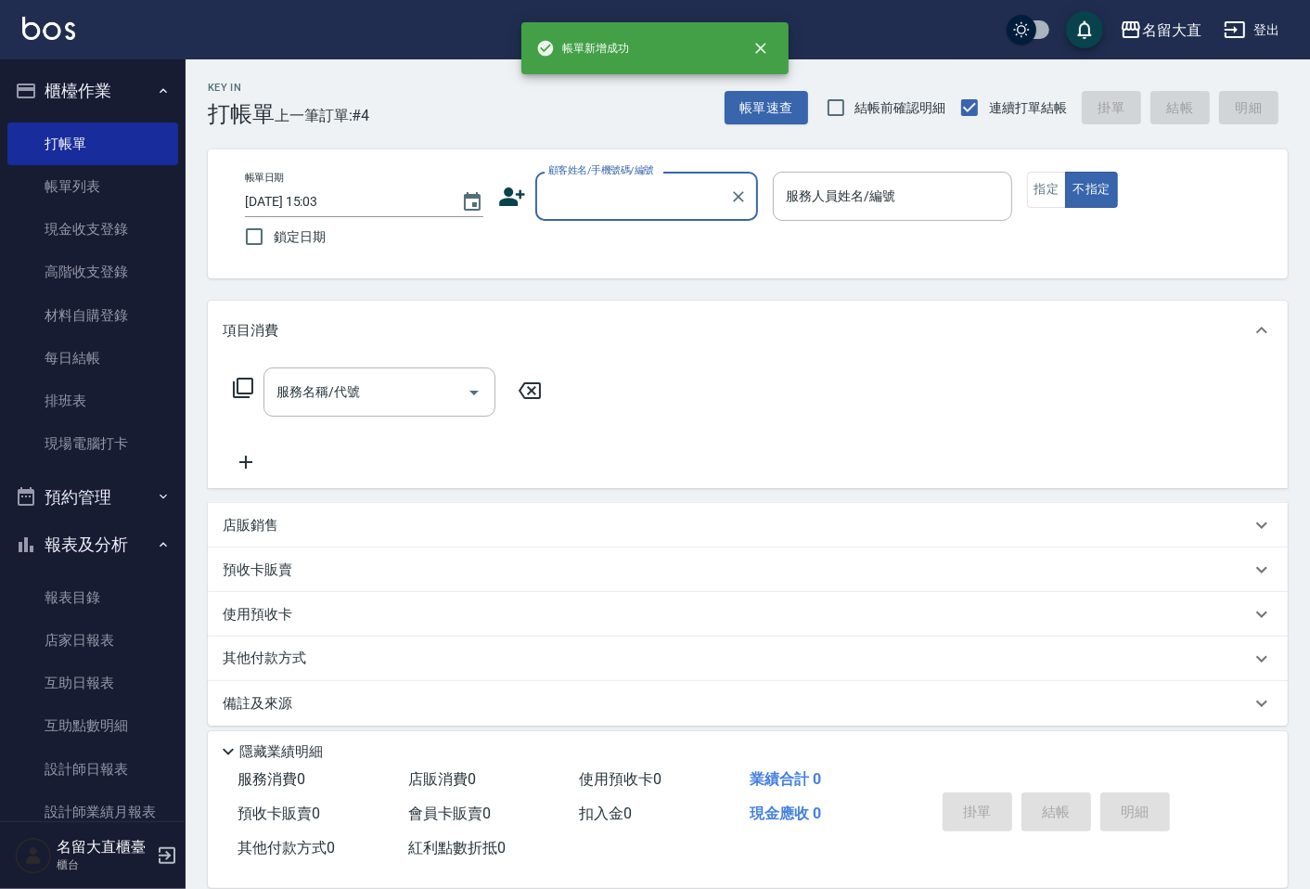
scroll to position [0, 0]
click at [109, 190] on link "帳單列表" at bounding box center [92, 186] width 171 height 43
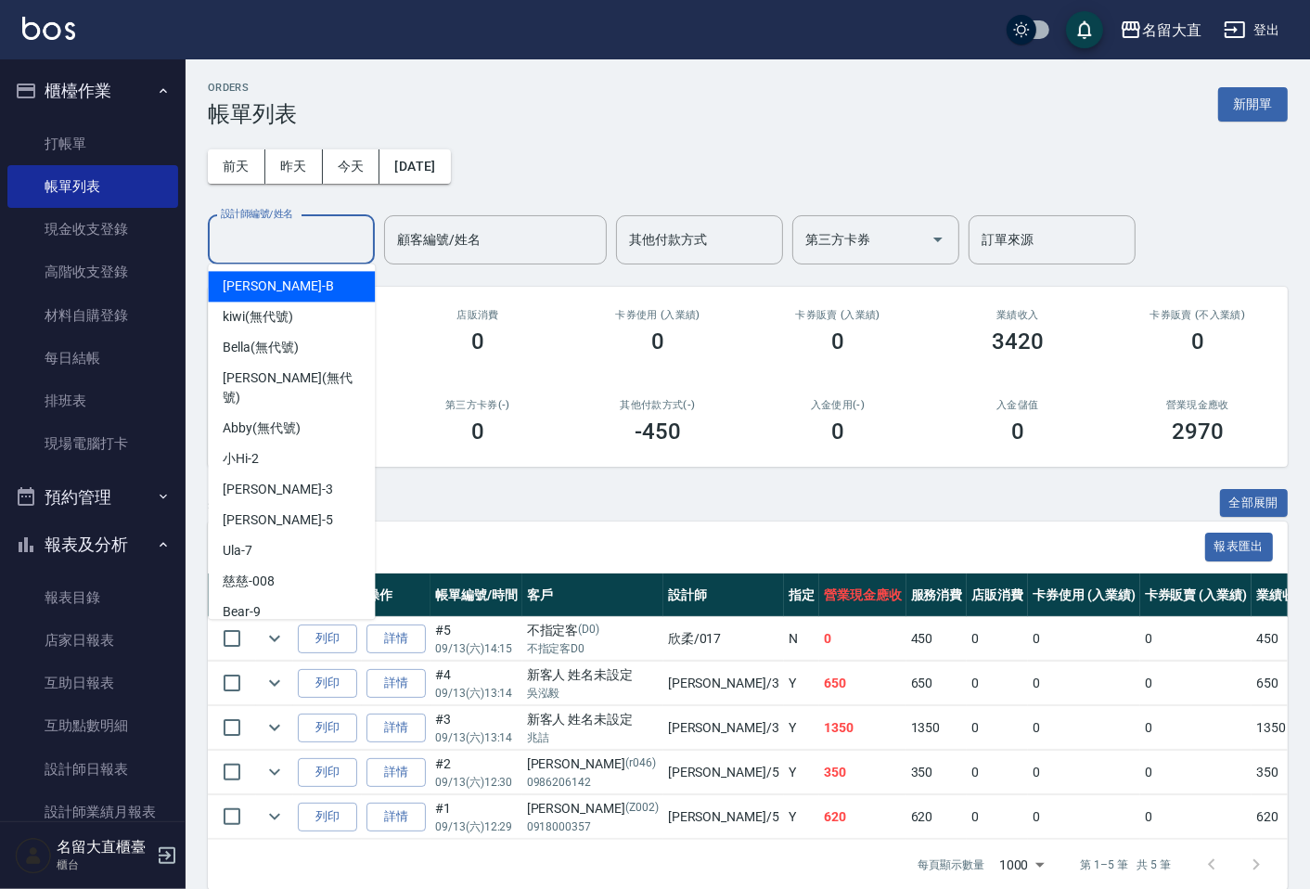
click at [281, 248] on input "設計師編號/姓名" at bounding box center [291, 240] width 150 height 32
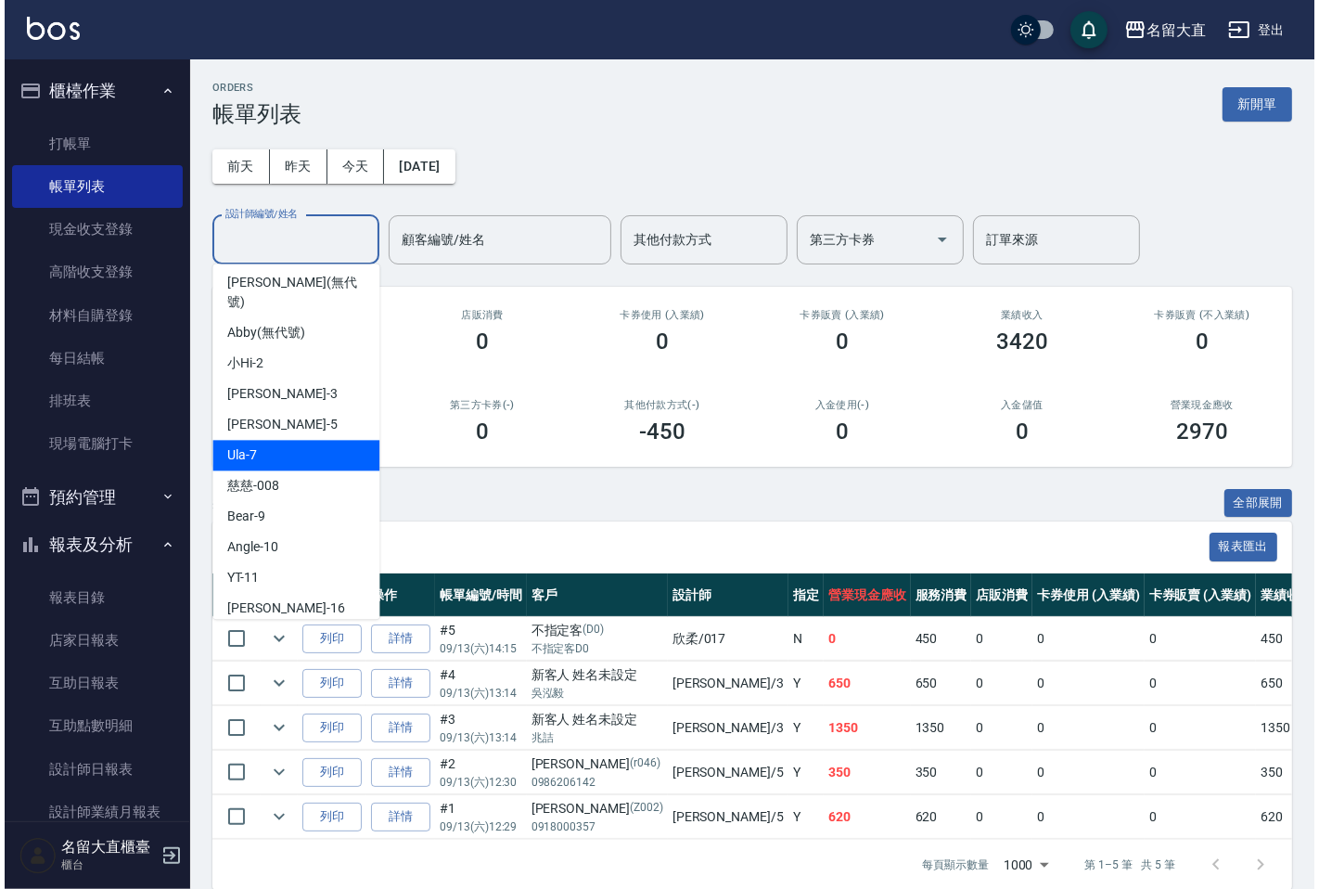
scroll to position [206, 0]
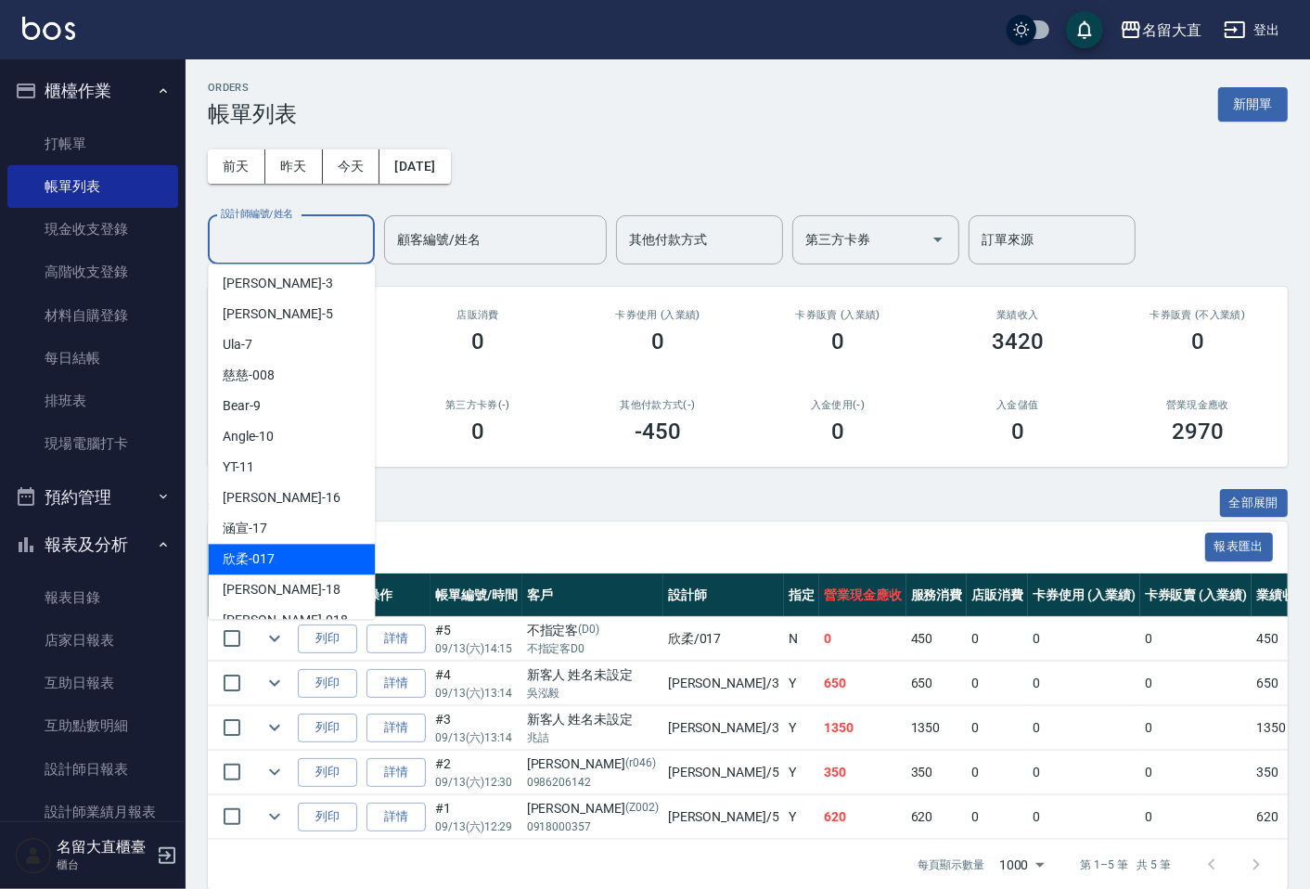
click at [283, 544] on div "欣柔 -017" at bounding box center [291, 559] width 167 height 31
type input "欣柔-017"
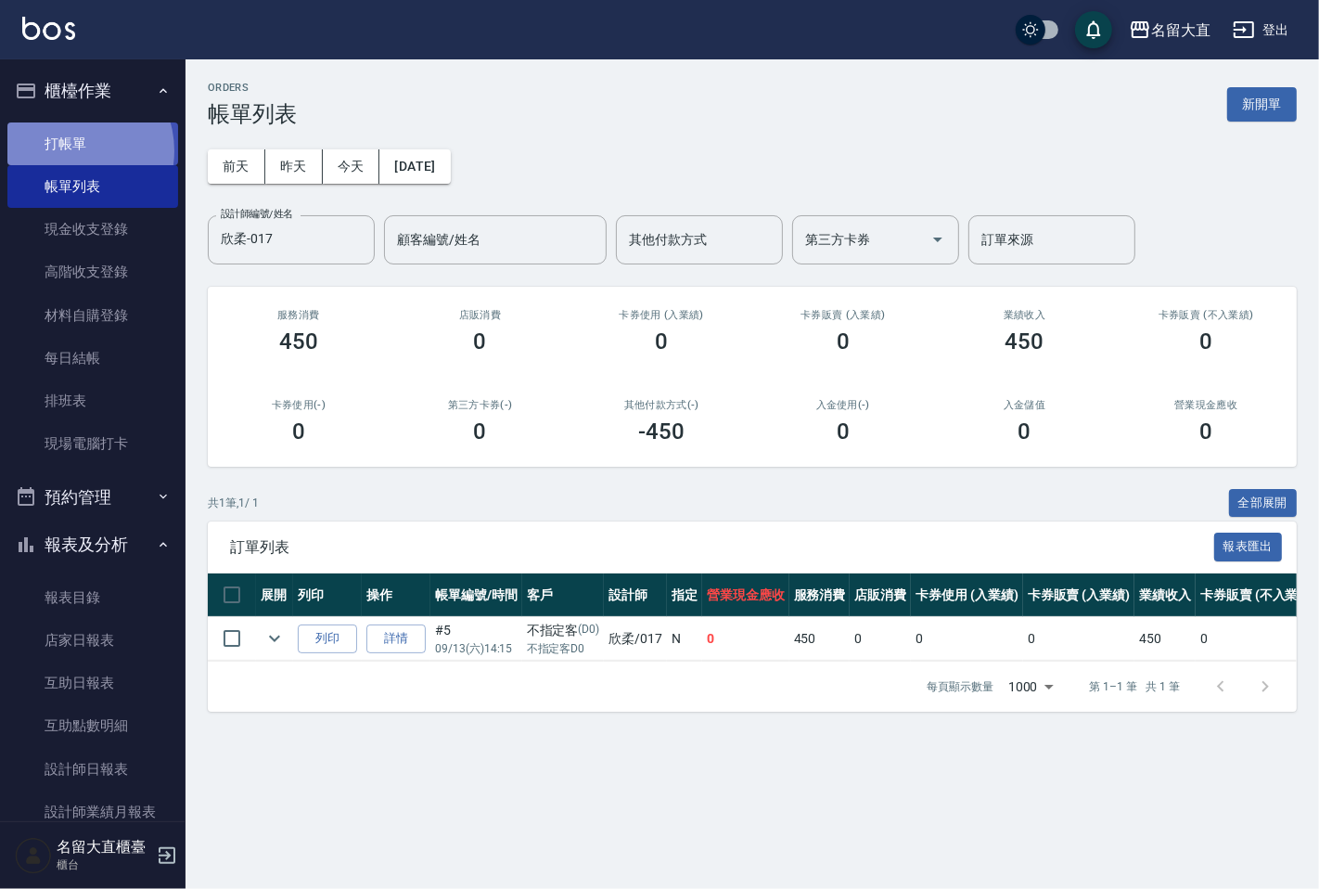
click at [70, 150] on link "打帳單" at bounding box center [92, 143] width 171 height 43
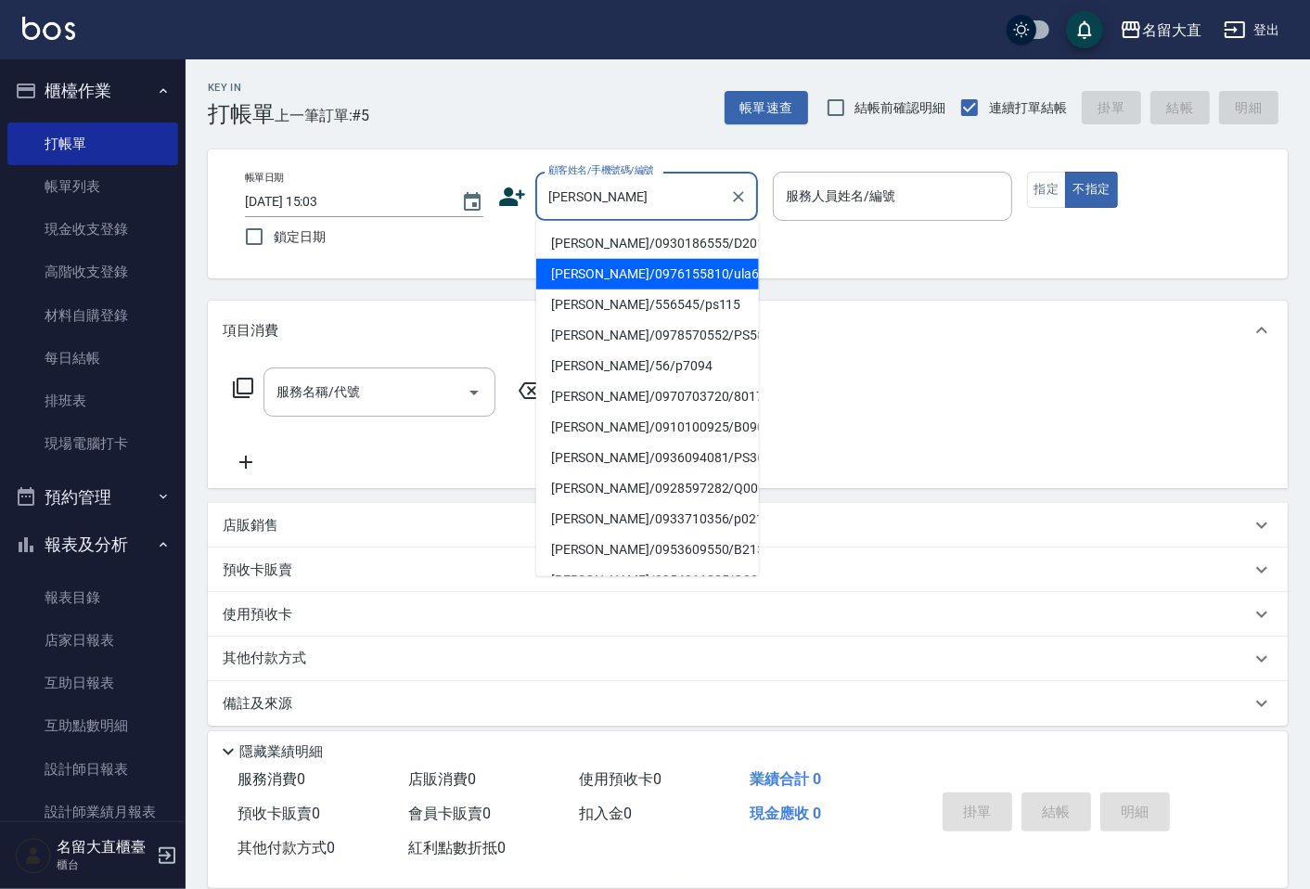
click at [558, 272] on li "[PERSON_NAME]/0976155810/ula66" at bounding box center [647, 274] width 223 height 31
type input "[PERSON_NAME]/0976155810/ula66"
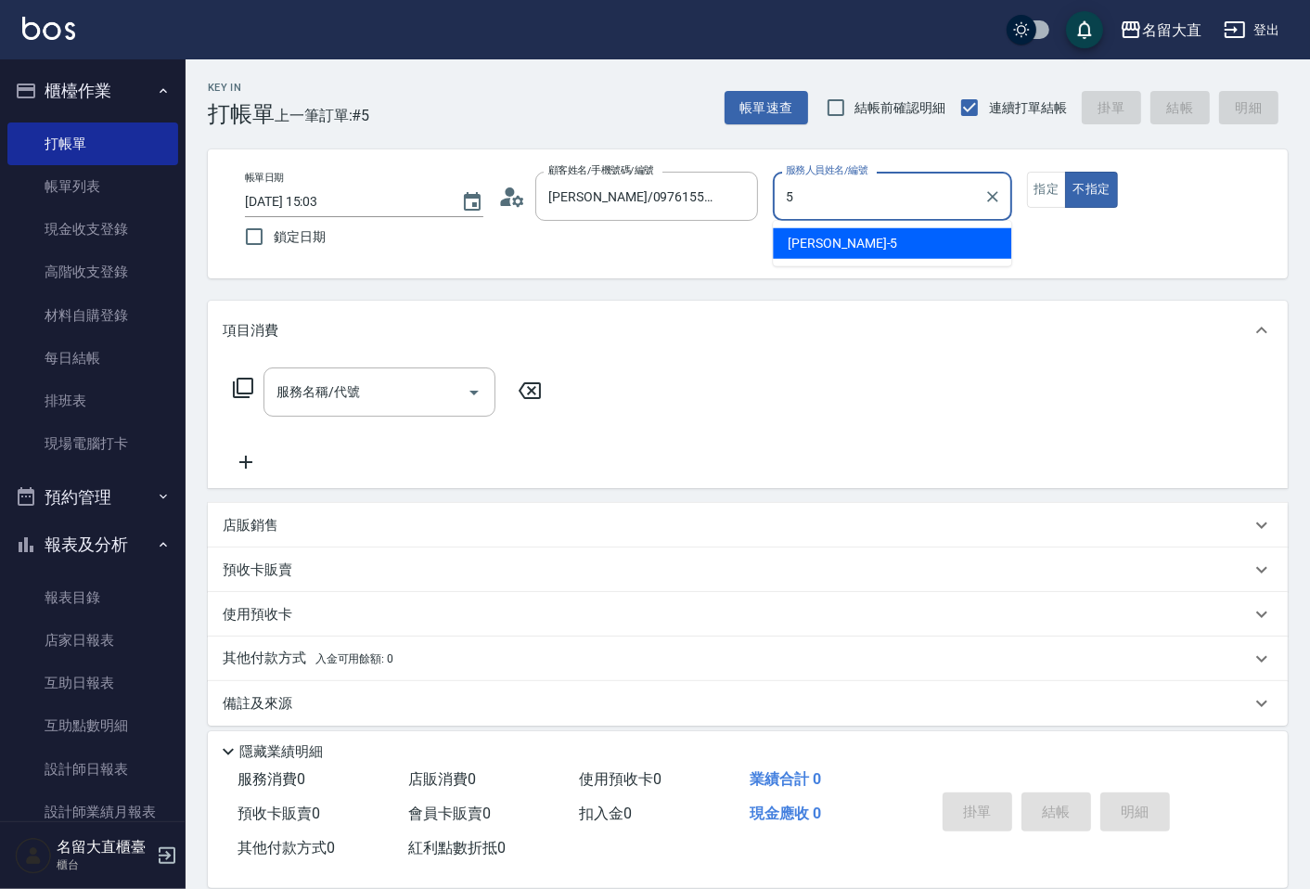
type input "[PERSON_NAME]-5"
type button "false"
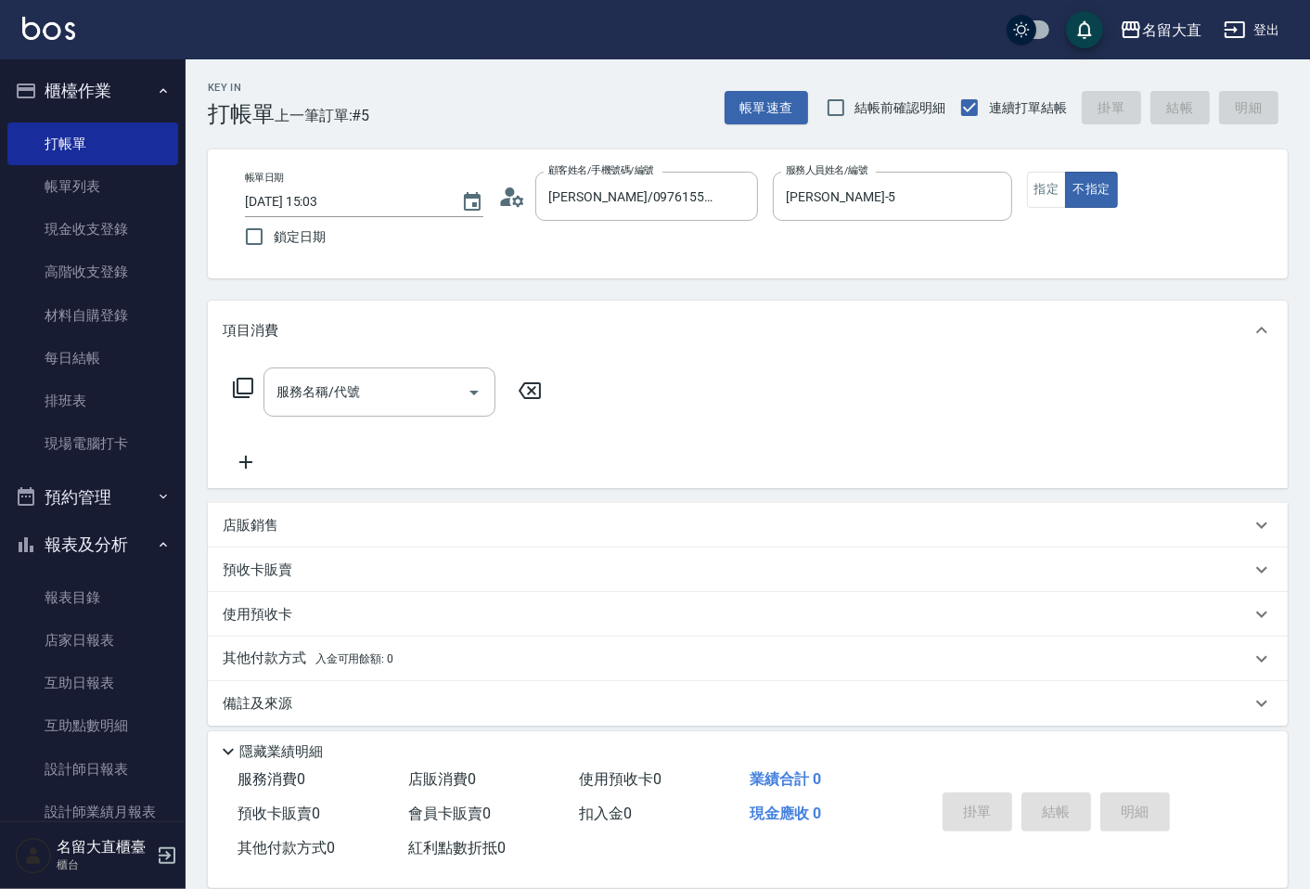
click at [1025, 204] on div "帳單日期 [DATE] 15:03 鎖定日期 顧客姓名/手機號碼/編號 [PERSON_NAME]/0976155810/ula66 顧客姓名/手機號碼/編號…" at bounding box center [747, 214] width 1035 height 84
click at [1036, 195] on button "指定" at bounding box center [1047, 190] width 40 height 36
click at [251, 382] on icon at bounding box center [243, 388] width 20 height 20
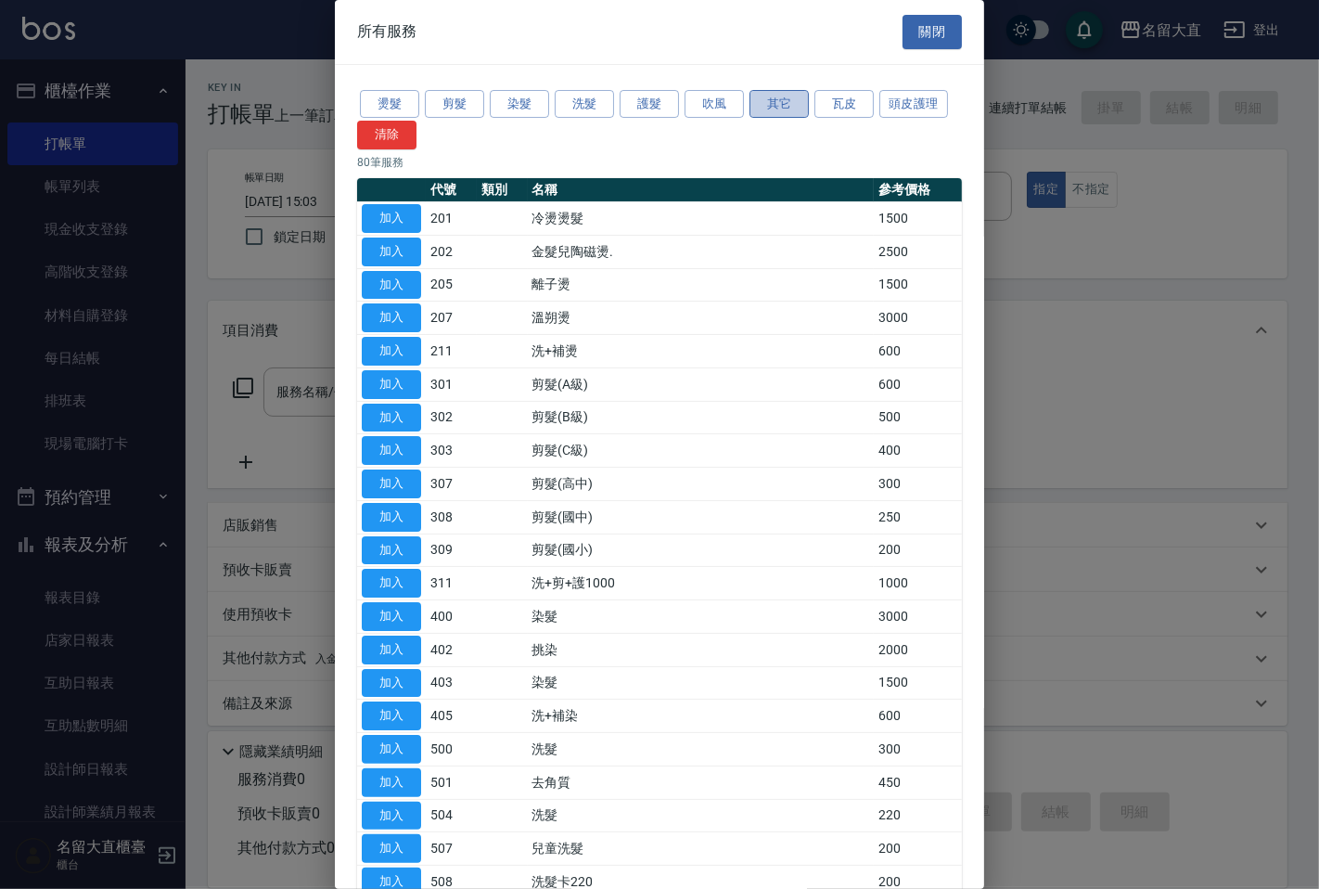
click at [794, 103] on button "其它" at bounding box center [778, 104] width 59 height 29
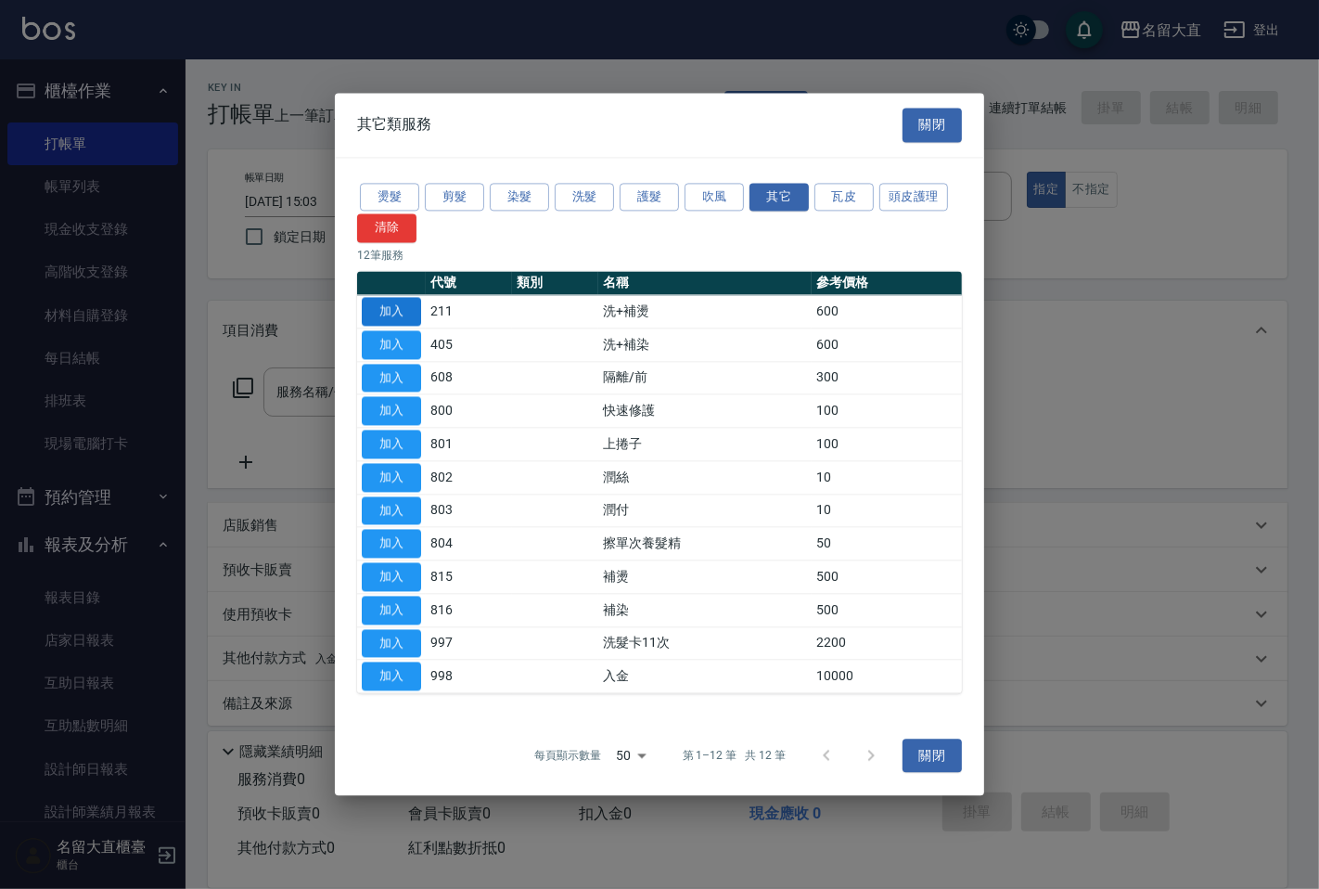
click at [415, 310] on button "加入" at bounding box center [391, 311] width 59 height 29
type input "洗+補燙(211)"
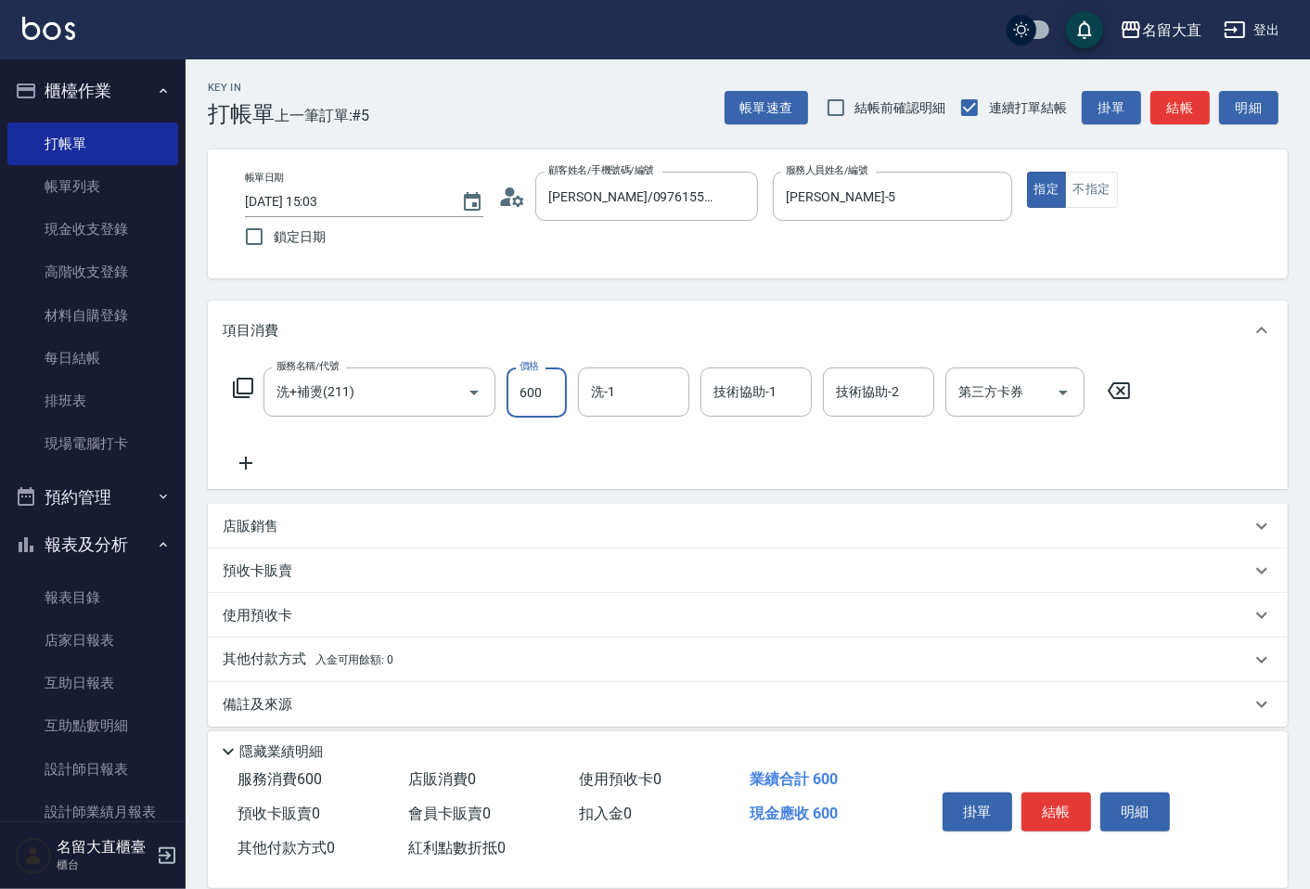
click at [535, 395] on input "600" at bounding box center [536, 392] width 60 height 50
type input "800"
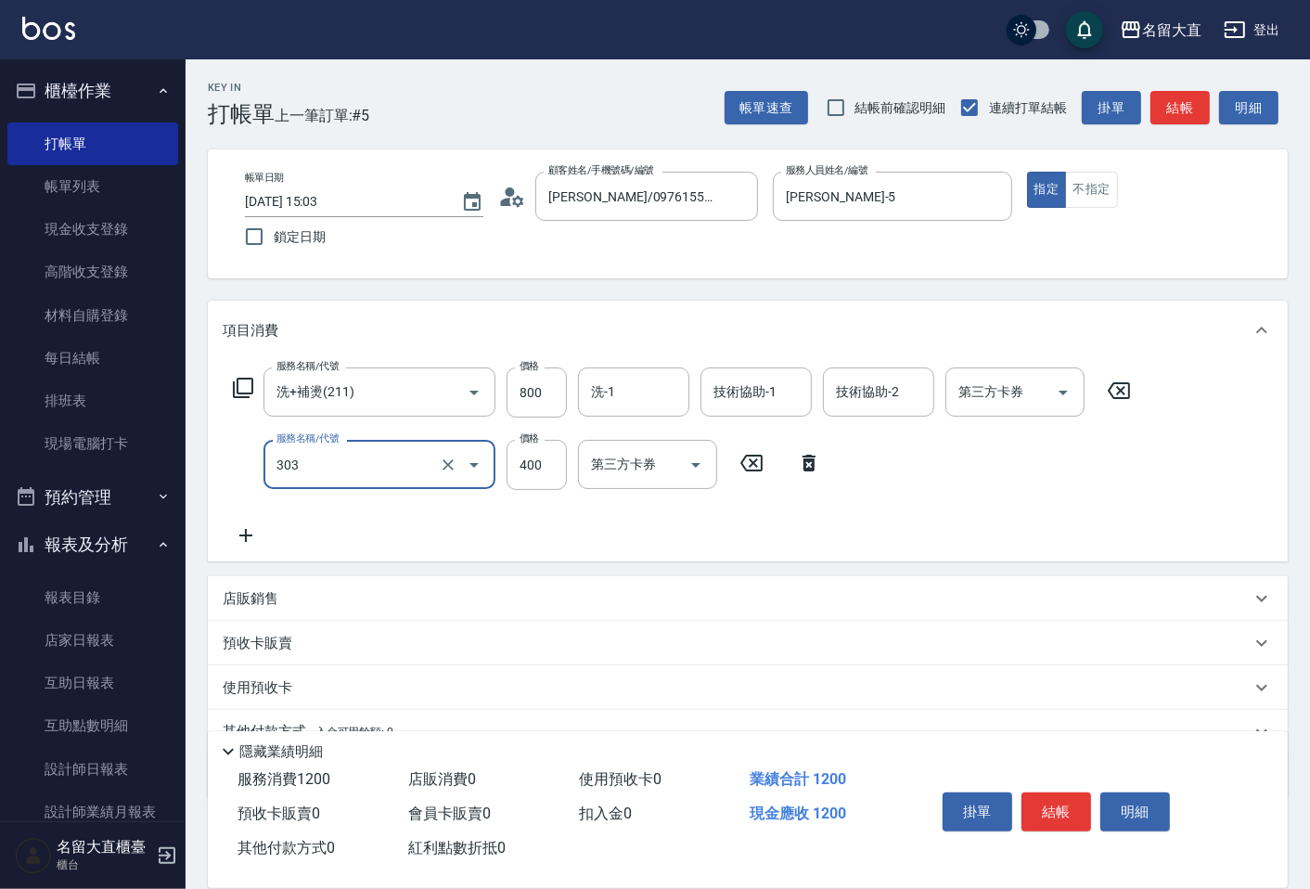
type input "剪髮(C級)(303)"
type input "350"
click at [1170, 117] on button "結帳" at bounding box center [1179, 108] width 59 height 34
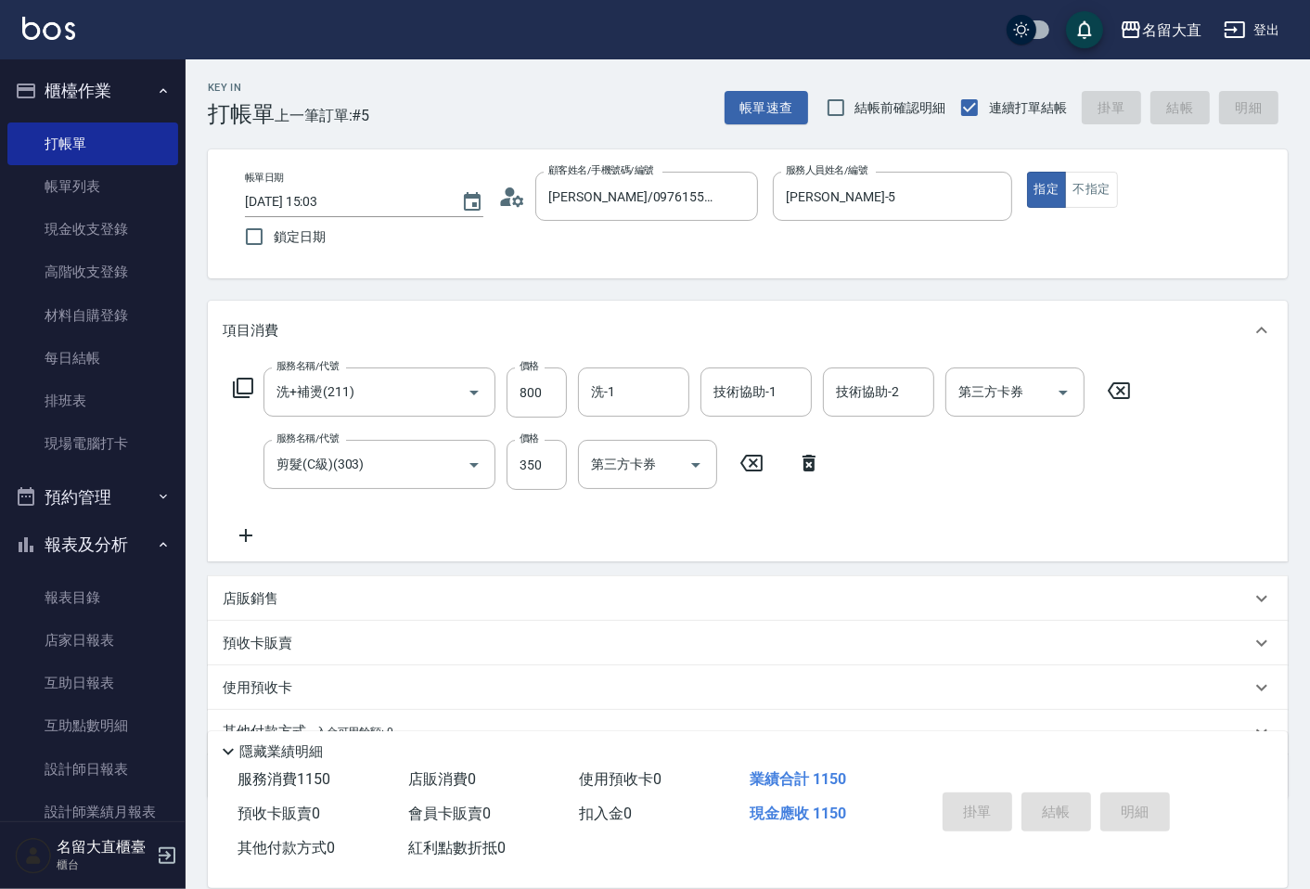
type input "[DATE] 15:05"
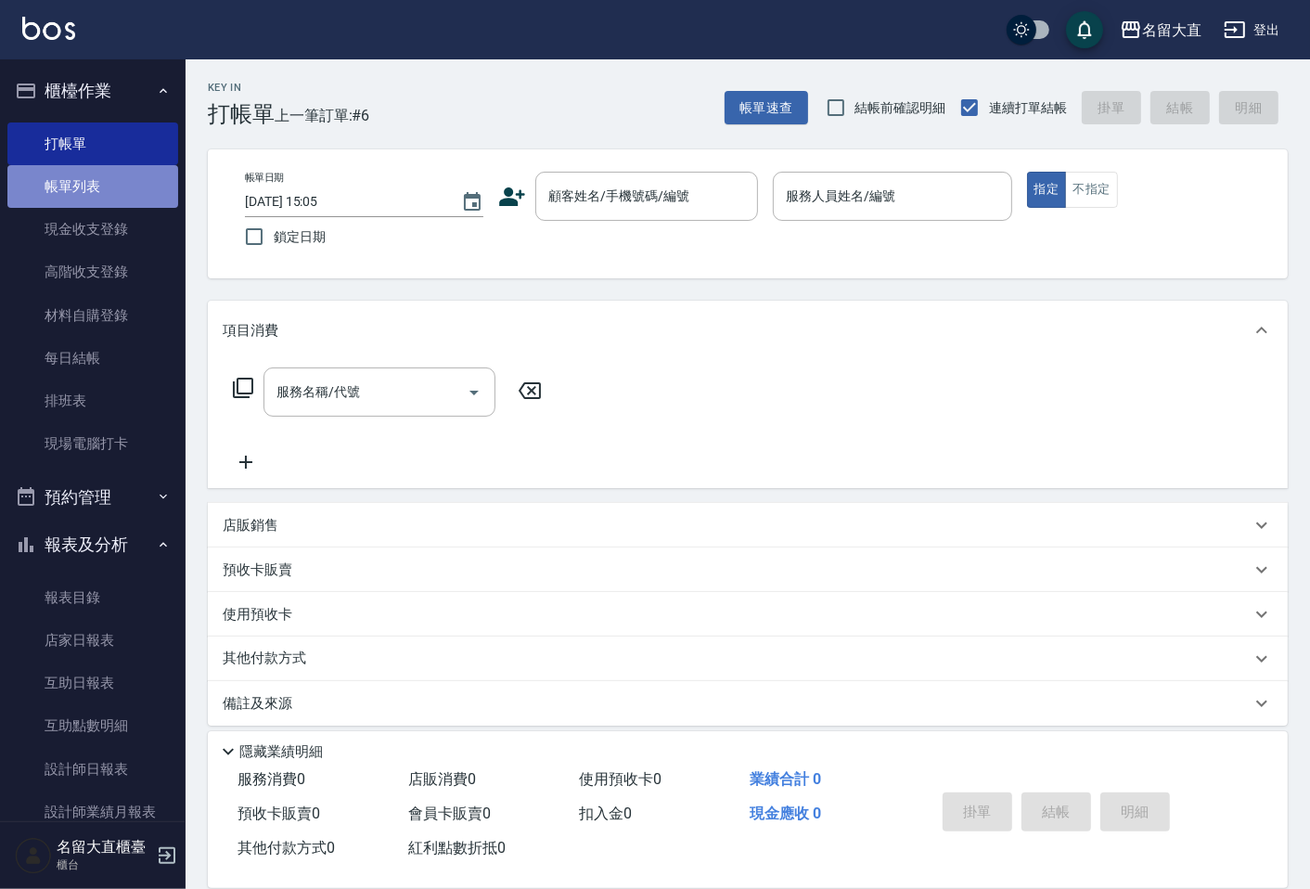
click at [103, 172] on link "帳單列表" at bounding box center [92, 186] width 171 height 43
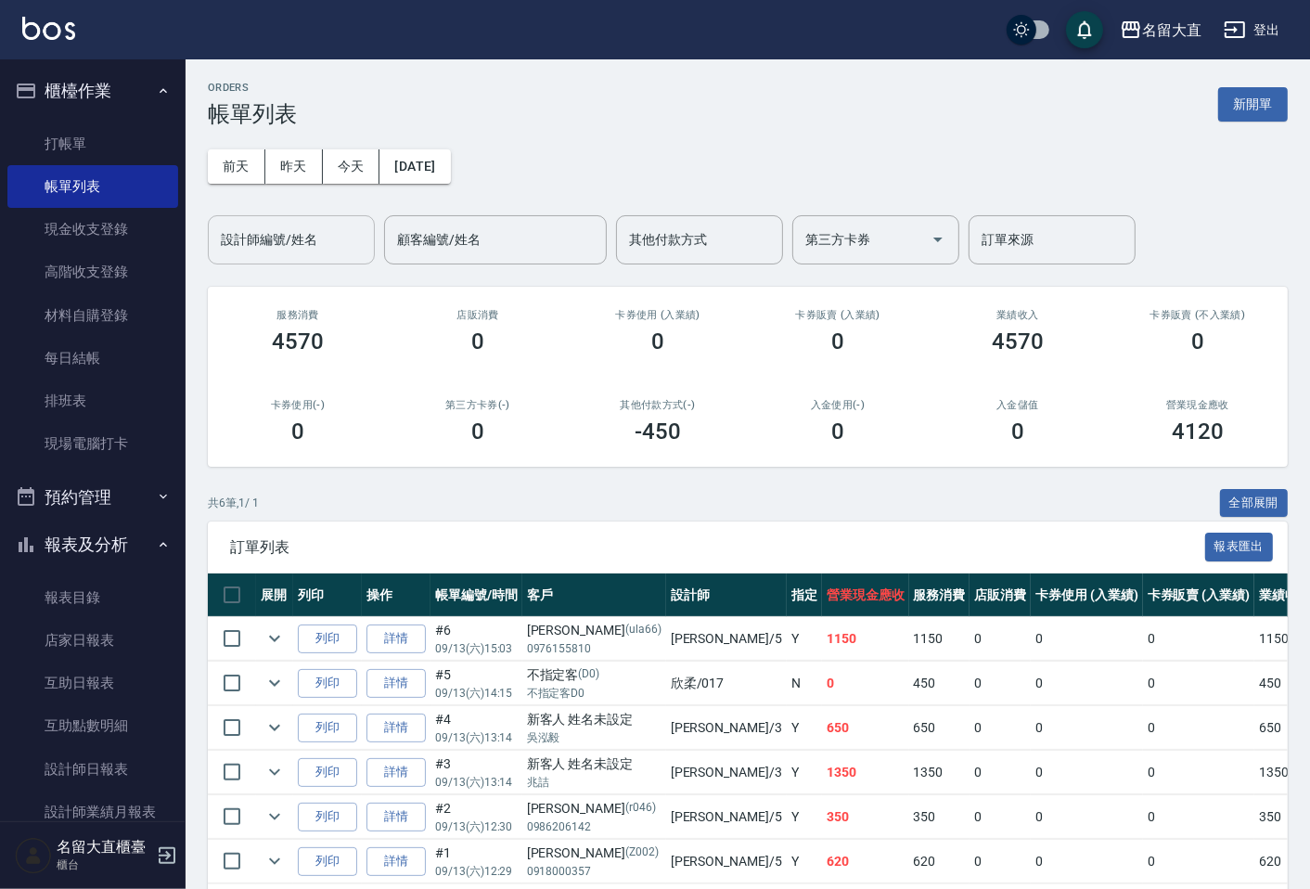
click at [258, 219] on div "設計師編號/姓名" at bounding box center [291, 239] width 167 height 49
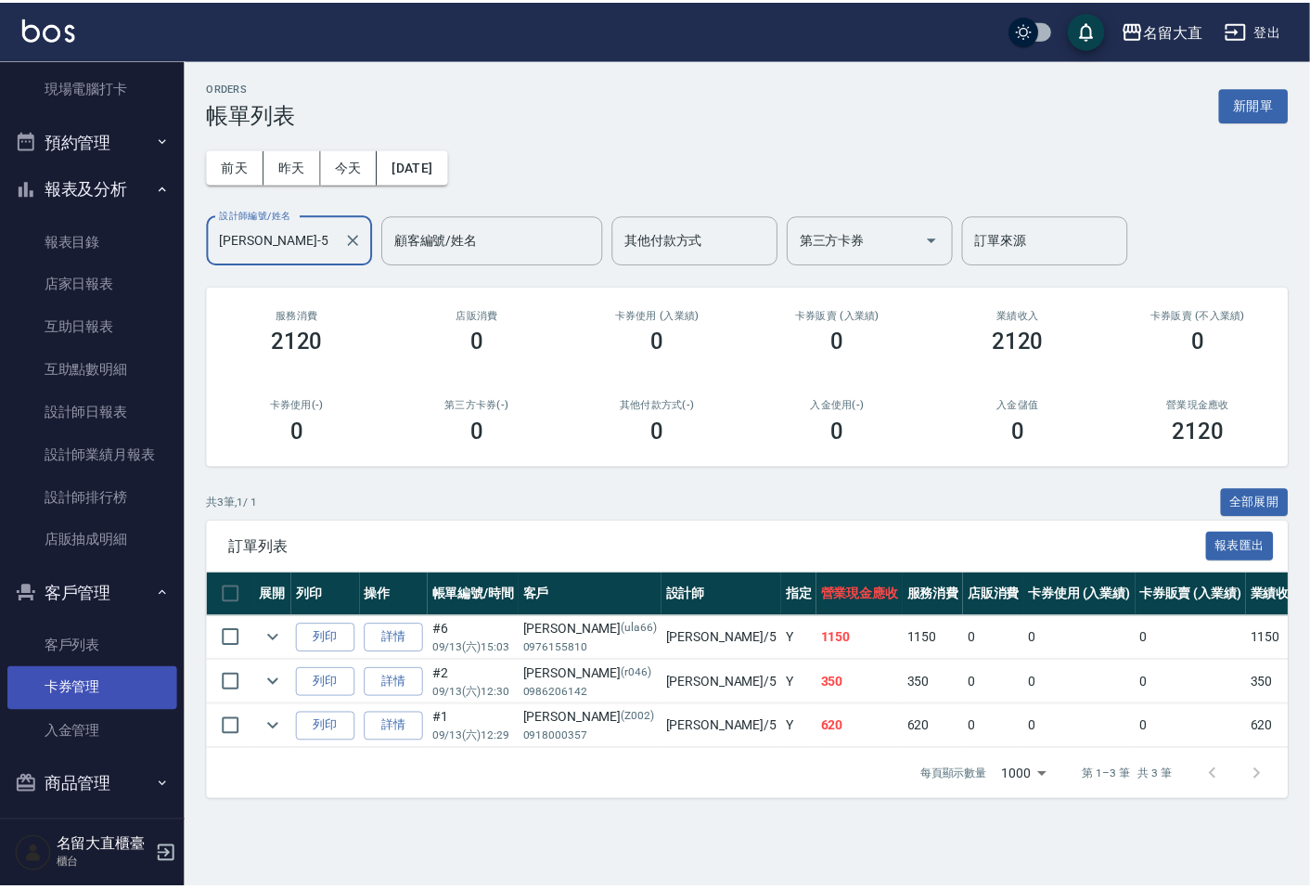
scroll to position [365, 0]
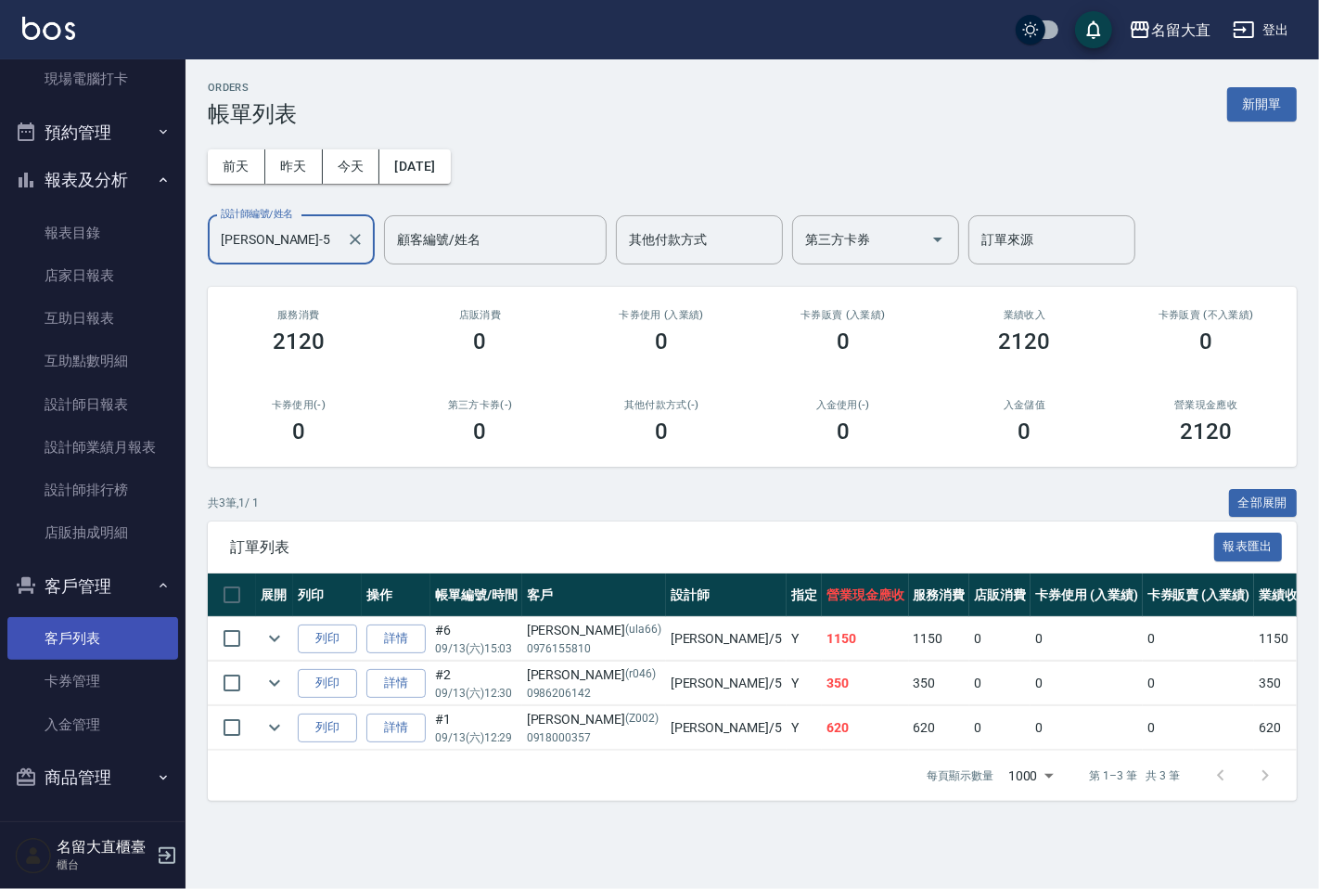
type input "[PERSON_NAME]-5"
click at [135, 637] on link "客戶列表" at bounding box center [92, 638] width 171 height 43
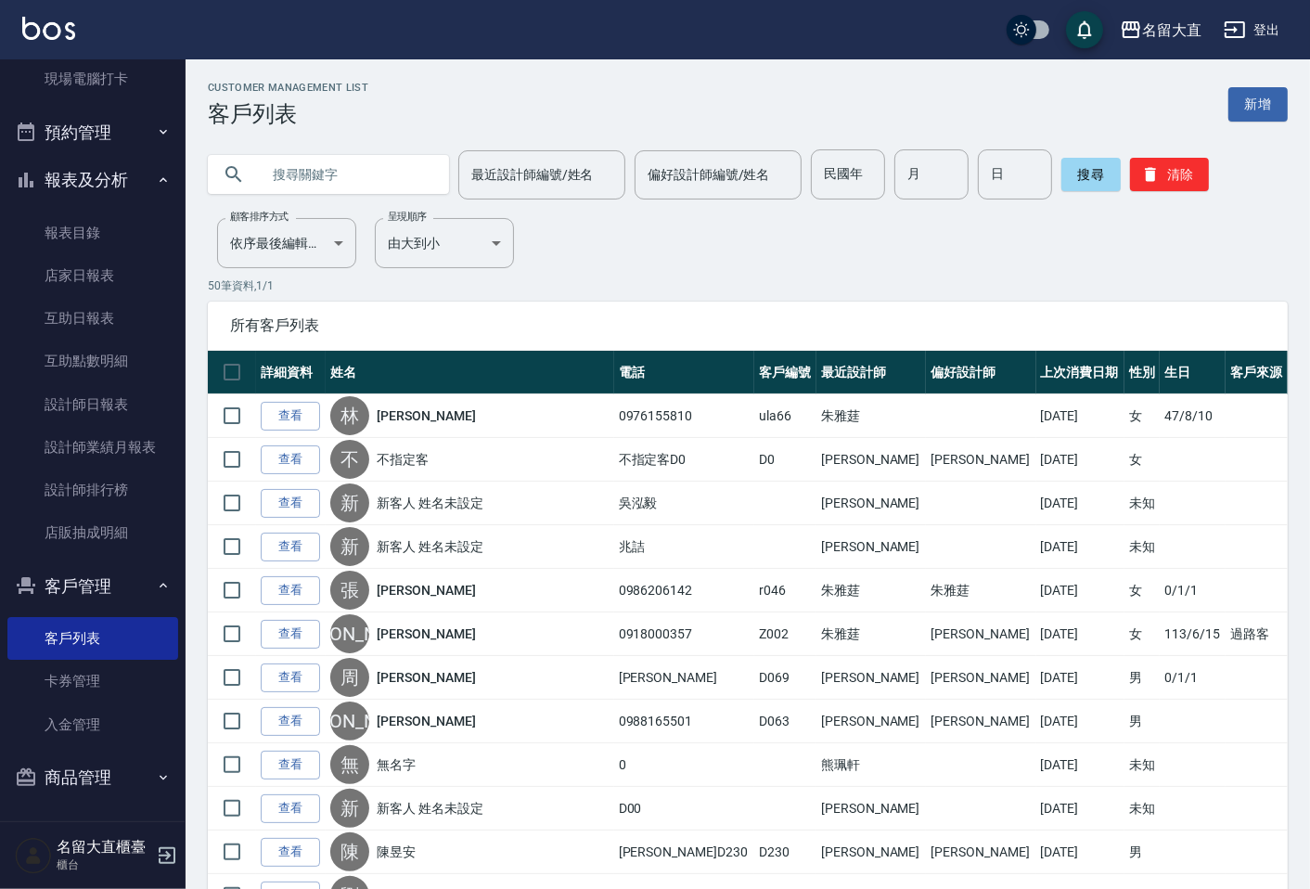
click at [317, 181] on input "text" at bounding box center [347, 174] width 174 height 50
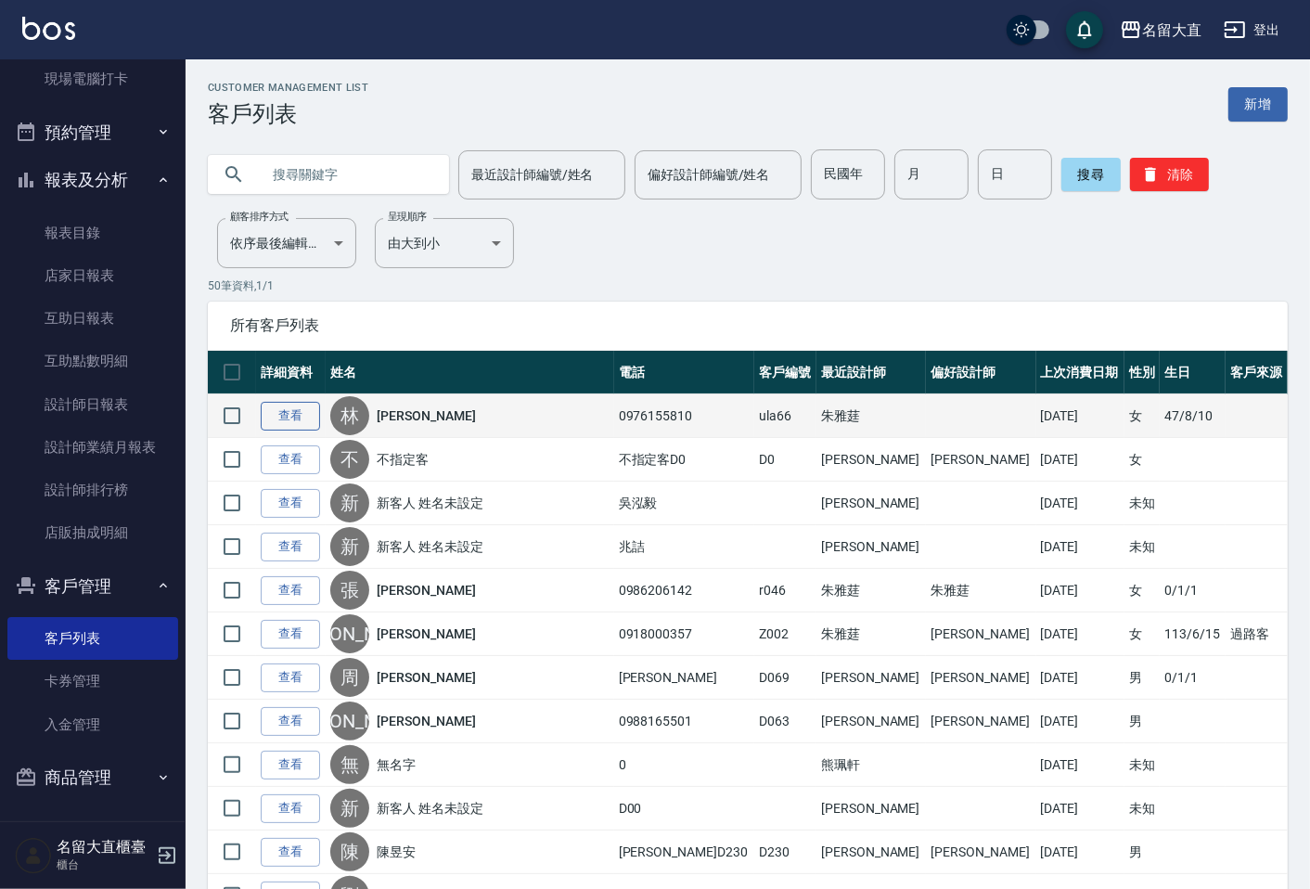
click at [303, 405] on link "查看" at bounding box center [290, 416] width 59 height 29
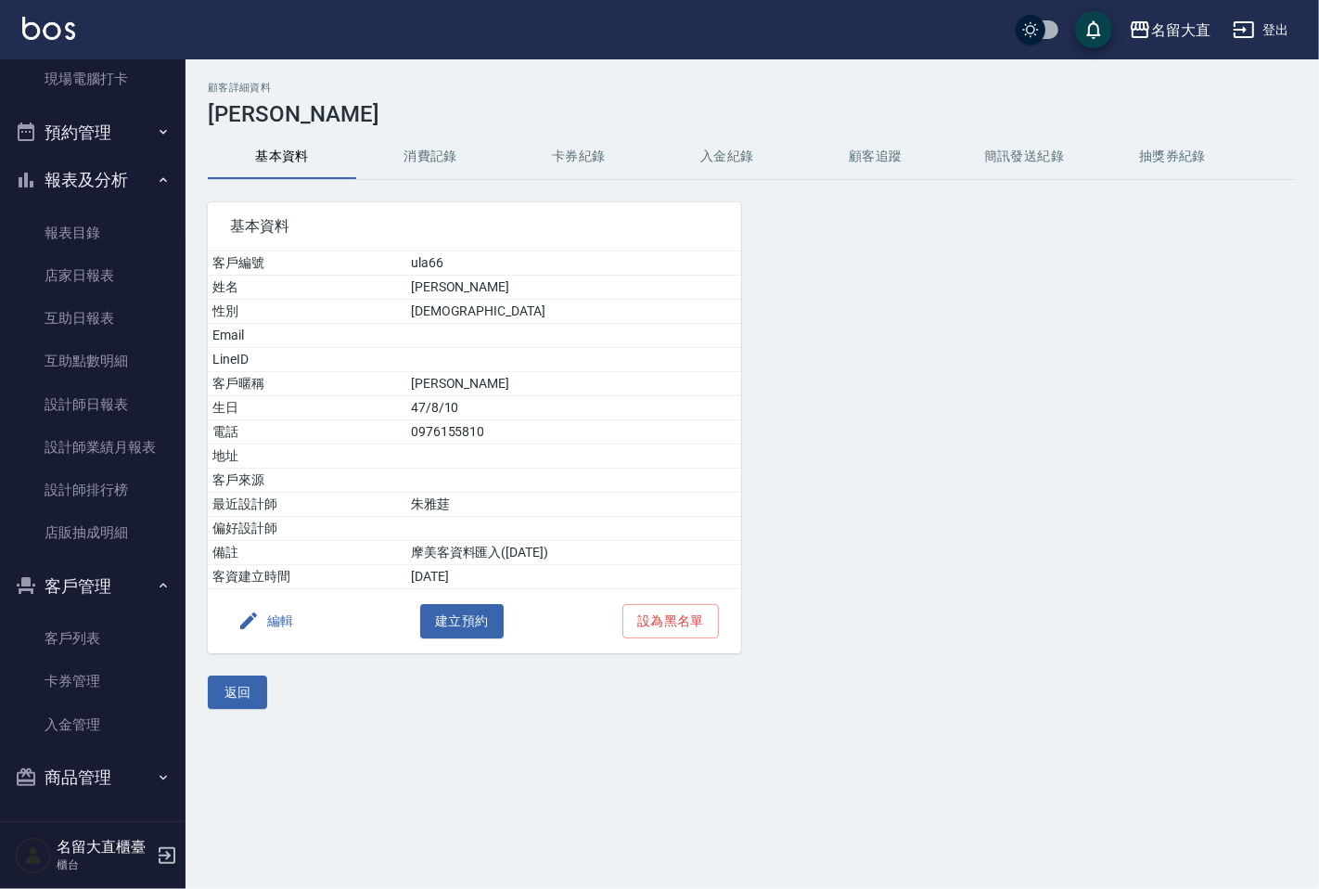
click at [437, 164] on button "消費記錄" at bounding box center [430, 156] width 148 height 45
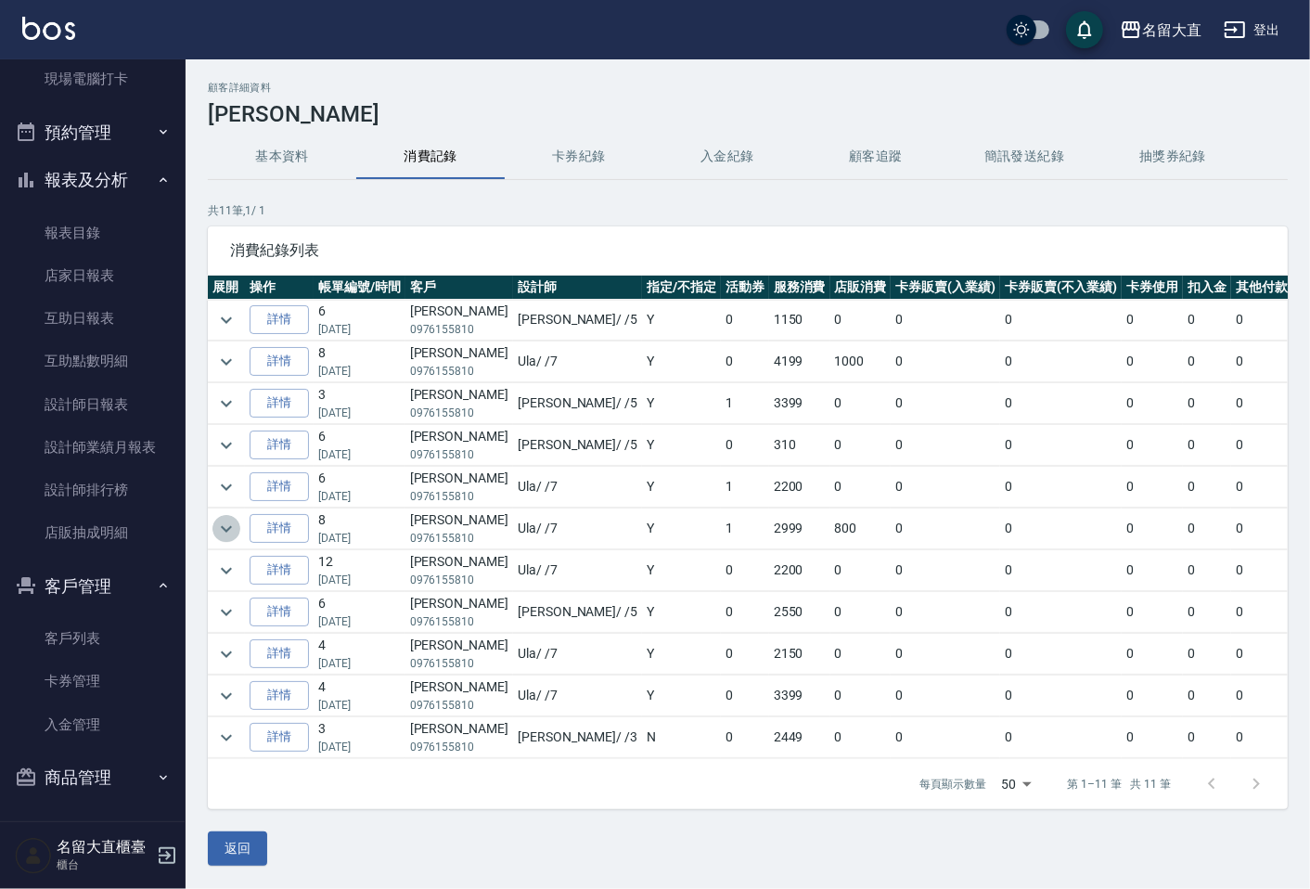
click at [225, 531] on icon "expand row" at bounding box center [226, 528] width 11 height 6
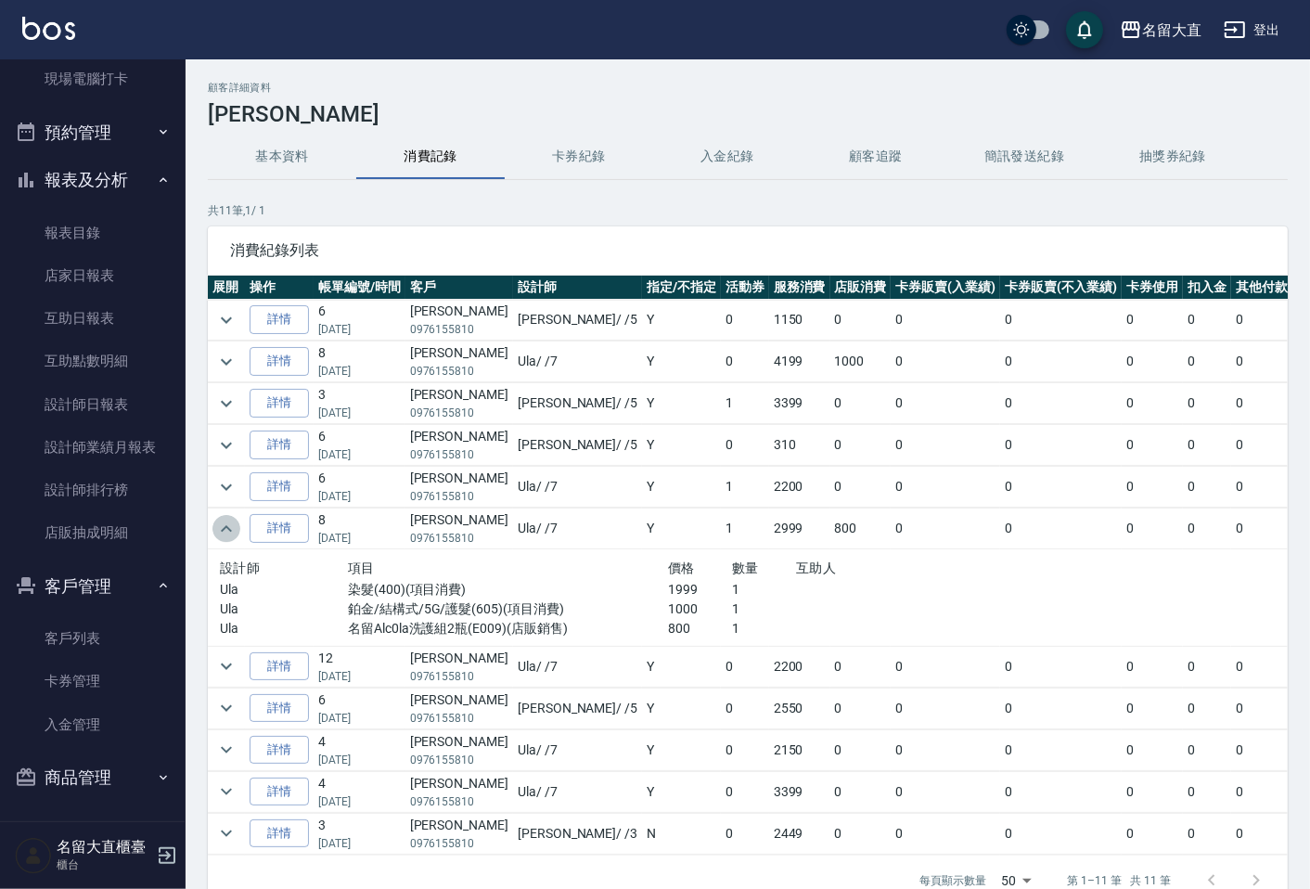
click at [224, 529] on icon "expand row" at bounding box center [226, 528] width 11 height 6
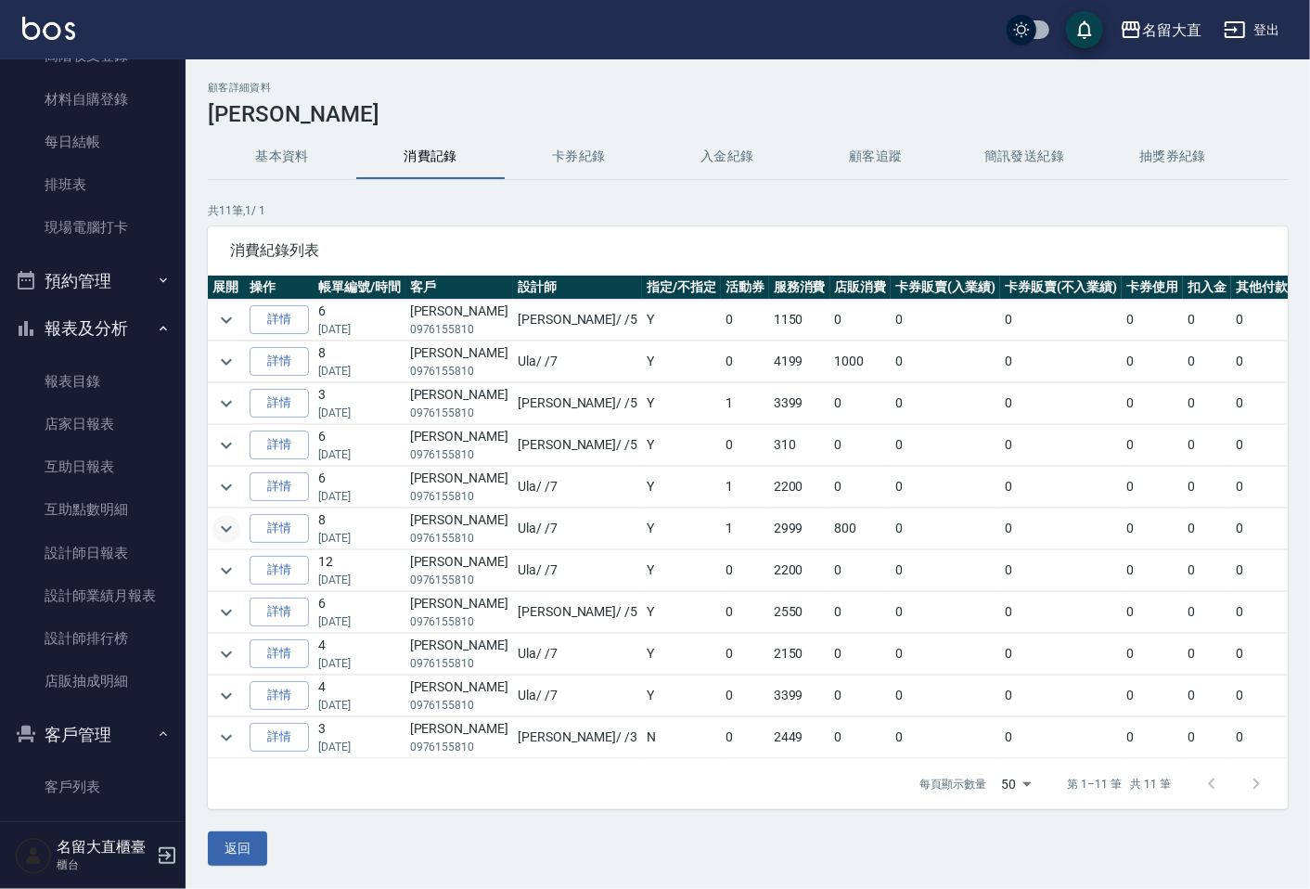
scroll to position [56, 0]
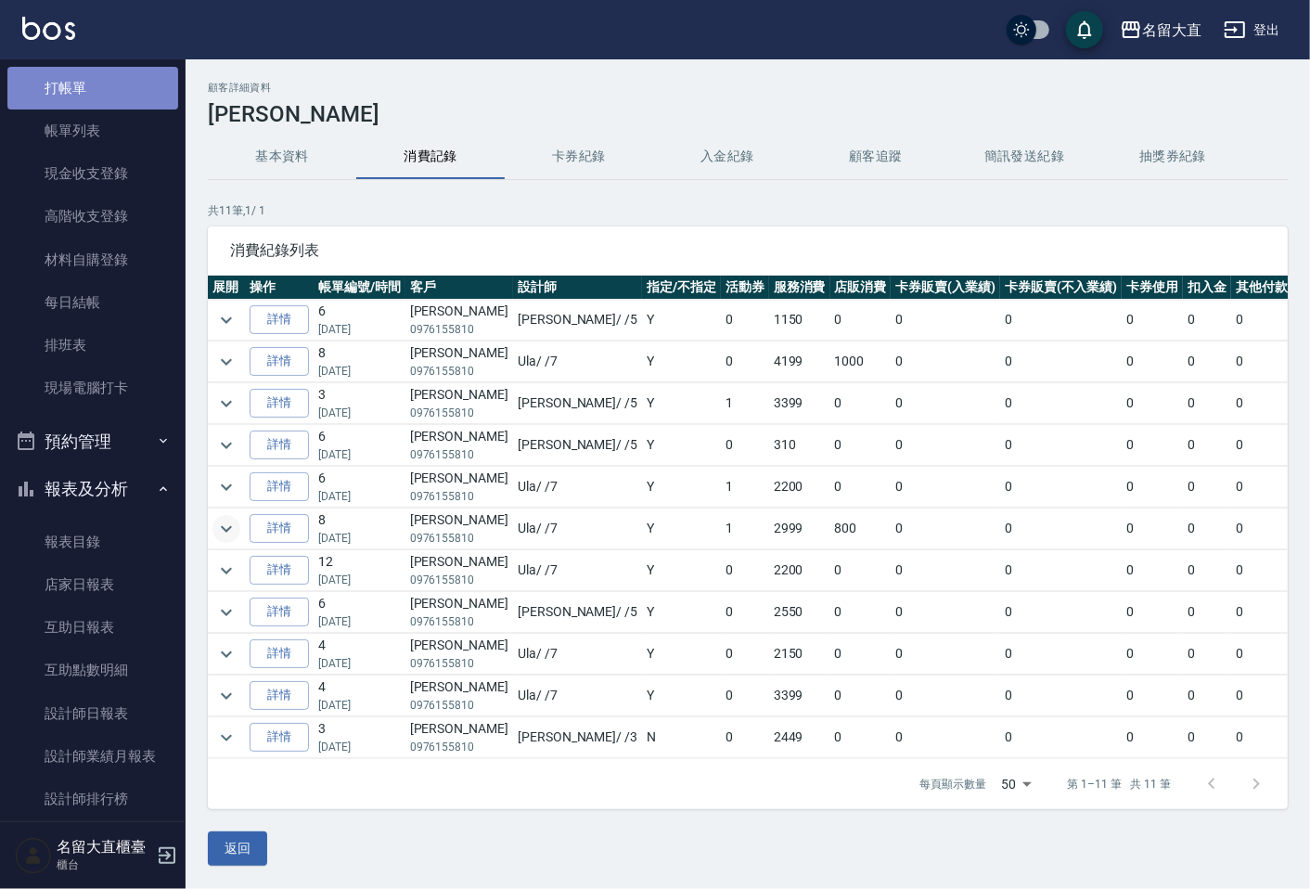
click at [121, 102] on link "打帳單" at bounding box center [92, 88] width 171 height 43
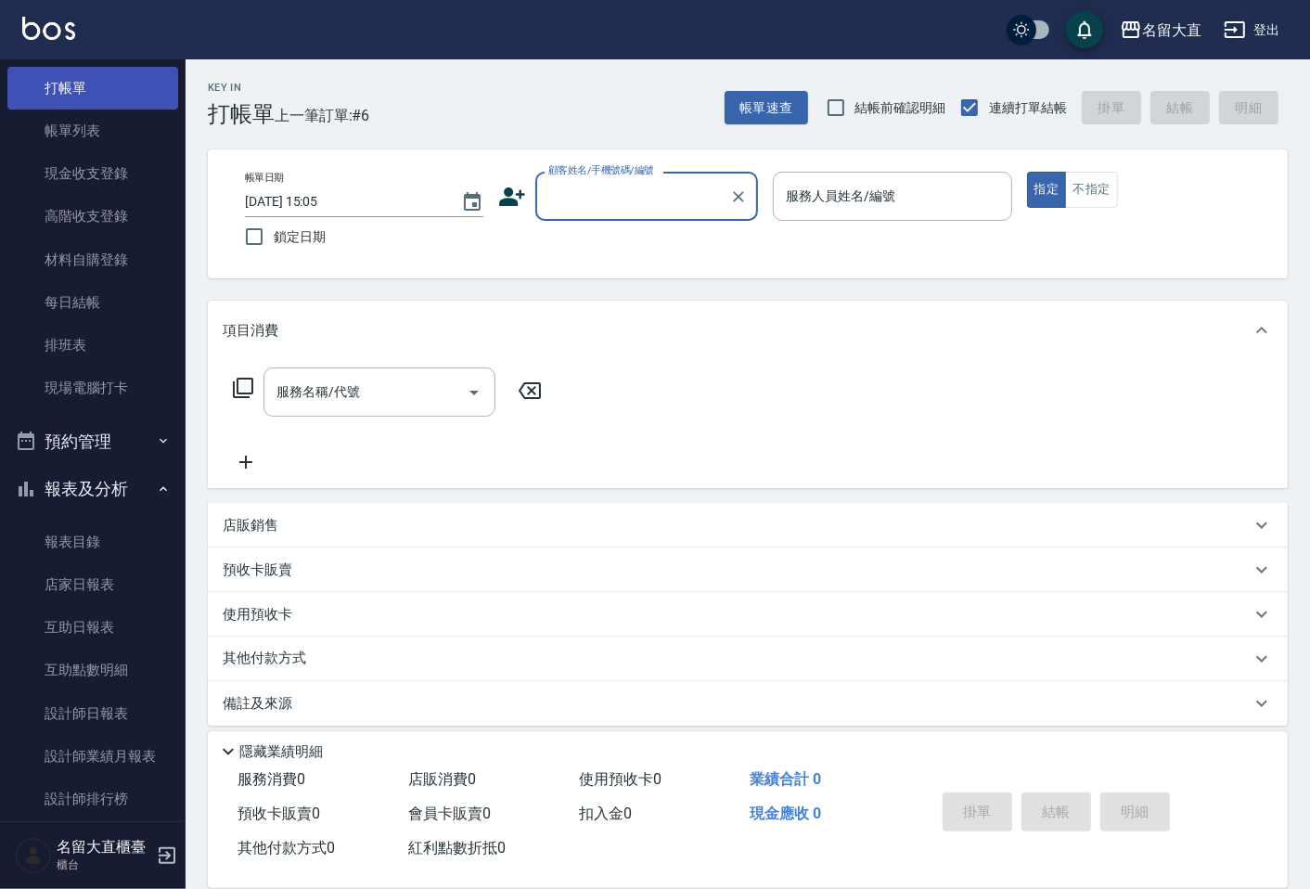
click at [122, 107] on link "打帳單" at bounding box center [92, 88] width 171 height 43
